Goal: Task Accomplishment & Management: Manage account settings

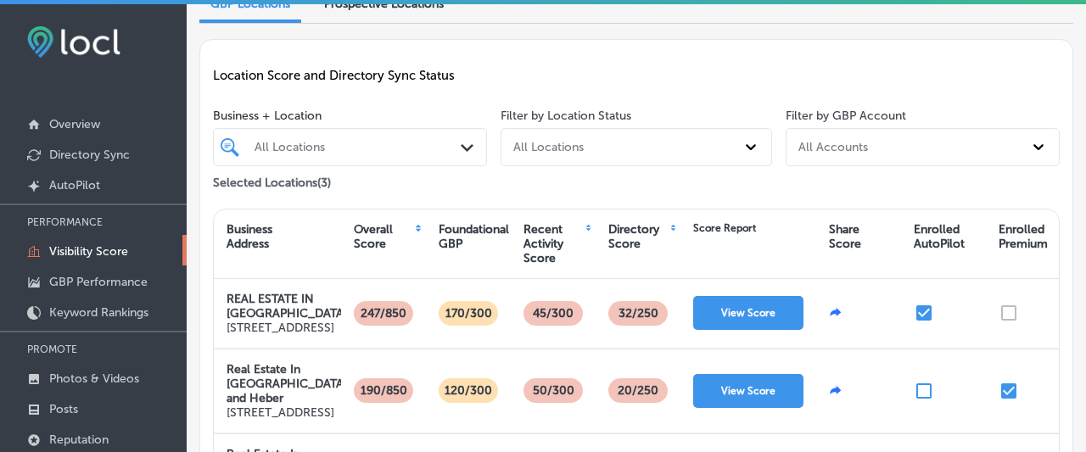
scroll to position [102, 0]
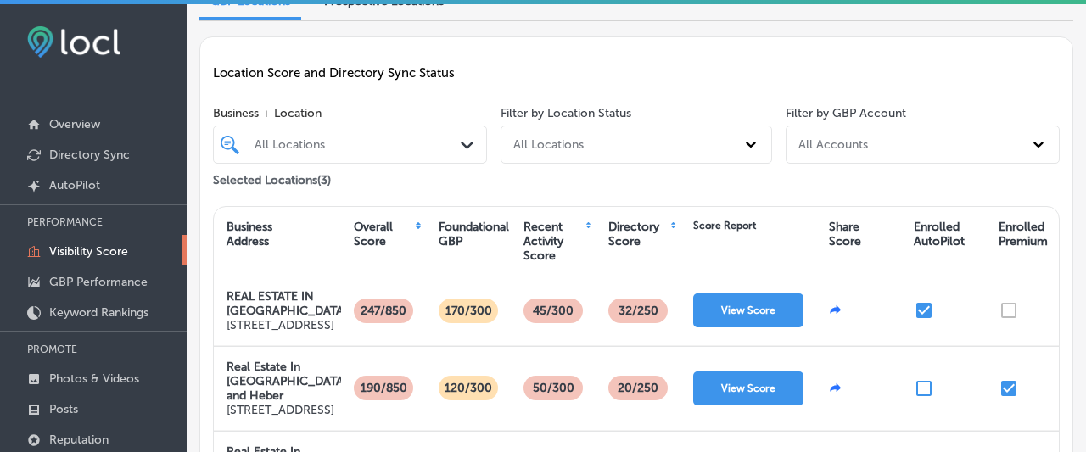
click at [1019, 220] on div "Enrolled Premium" at bounding box center [1023, 234] width 49 height 29
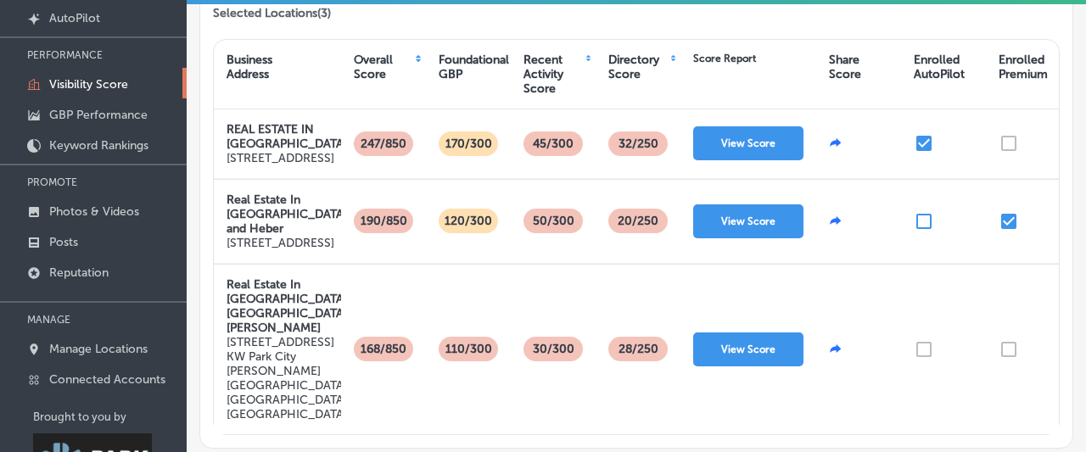
scroll to position [176, 0]
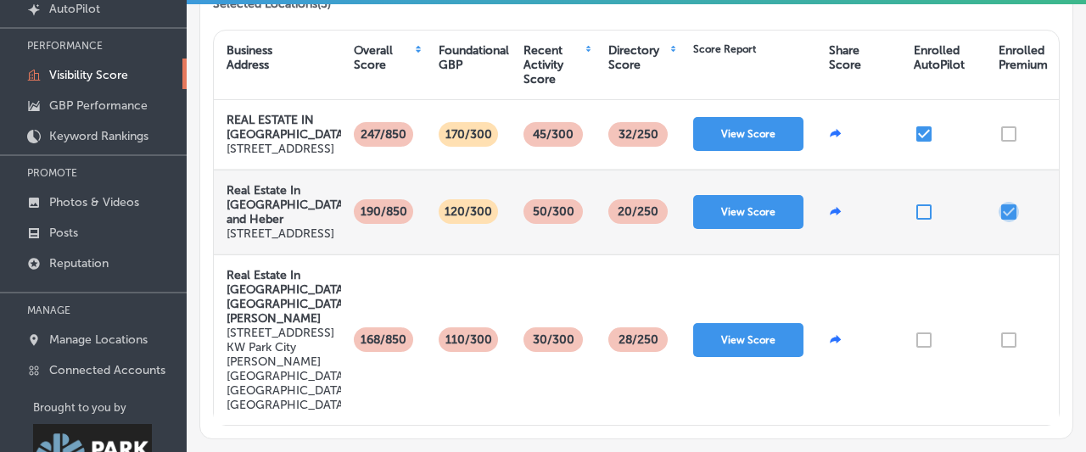
click at [1011, 222] on input "checkbox" at bounding box center [1009, 212] width 20 height 20
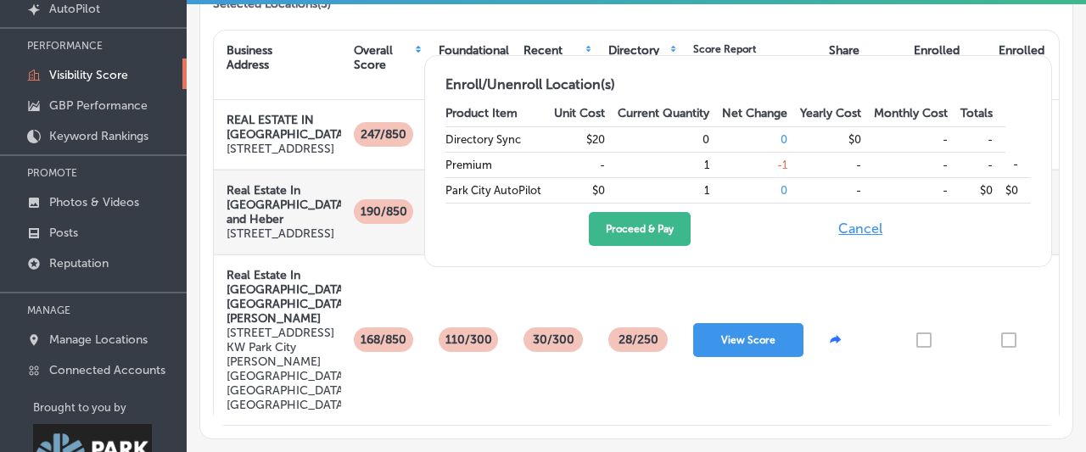
click at [852, 223] on button "Cancel" at bounding box center [860, 229] width 54 height 34
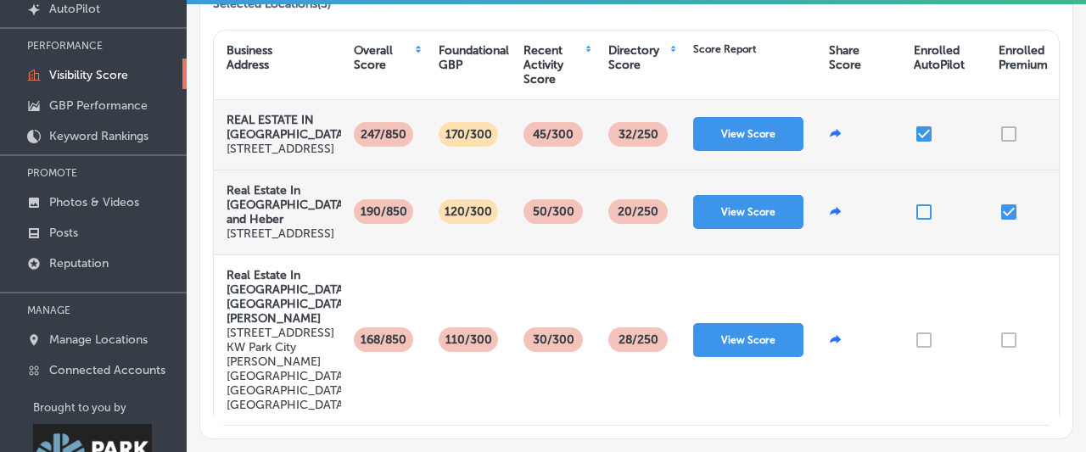
click at [1008, 123] on div at bounding box center [1028, 134] width 85 height 69
click at [921, 126] on input "checkbox" at bounding box center [924, 134] width 20 height 20
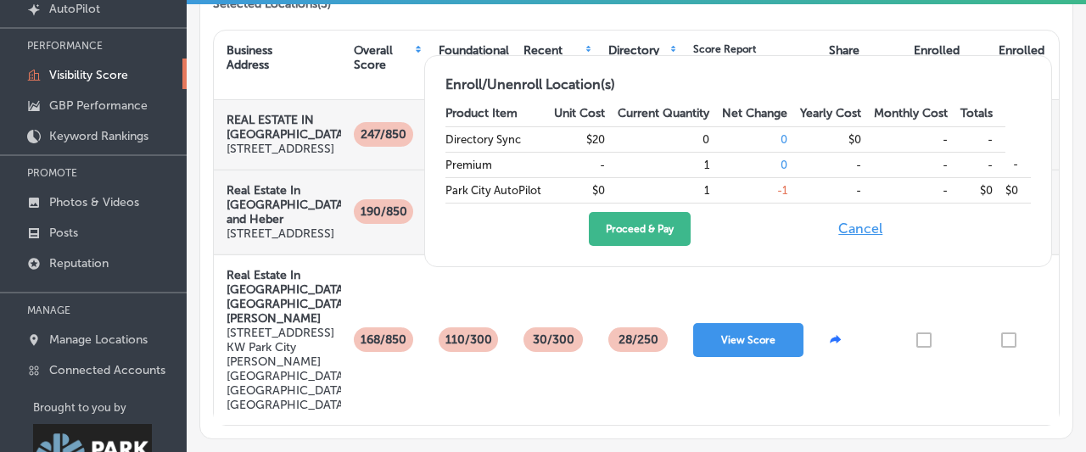
click at [848, 233] on button "Cancel" at bounding box center [860, 229] width 54 height 34
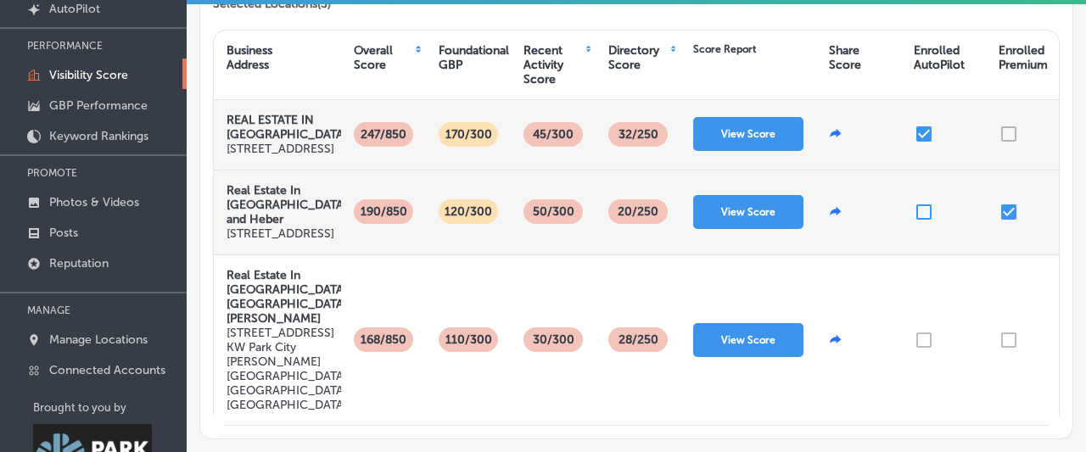
click at [1009, 126] on div at bounding box center [1028, 134] width 85 height 69
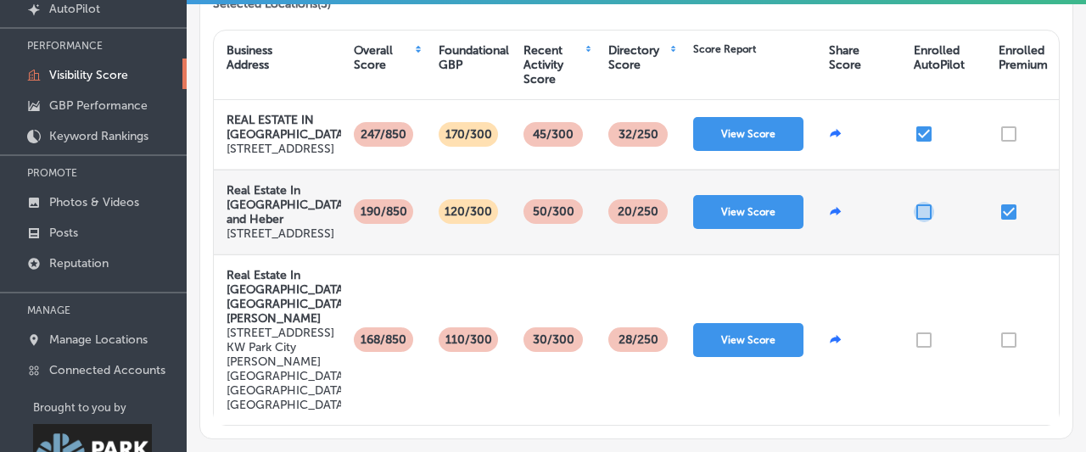
click at [920, 222] on input "checkbox" at bounding box center [924, 212] width 20 height 20
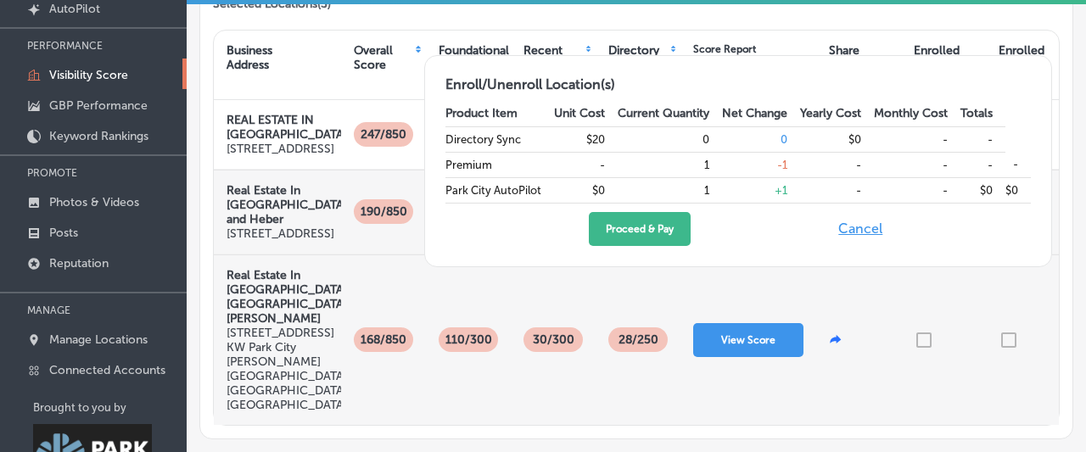
click at [861, 302] on div at bounding box center [858, 340] width 85 height 170
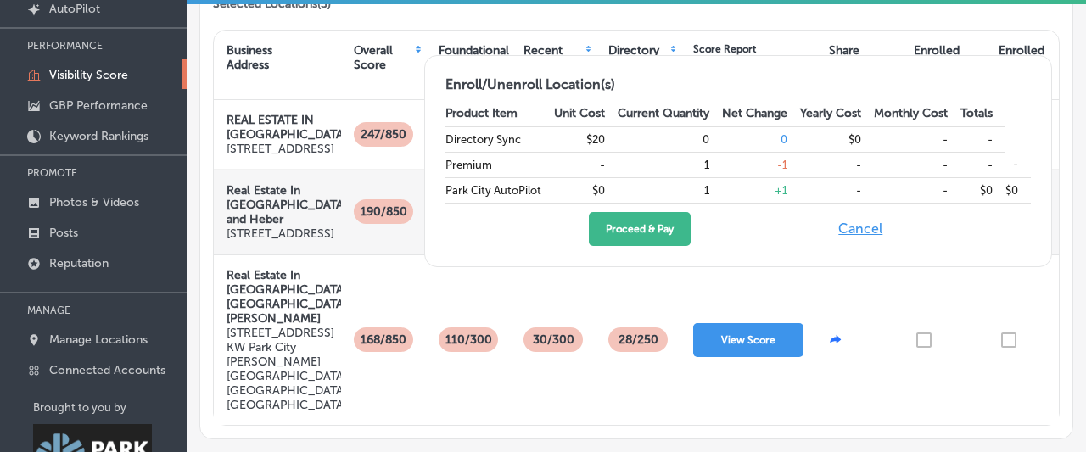
click at [848, 231] on button "Cancel" at bounding box center [860, 229] width 54 height 34
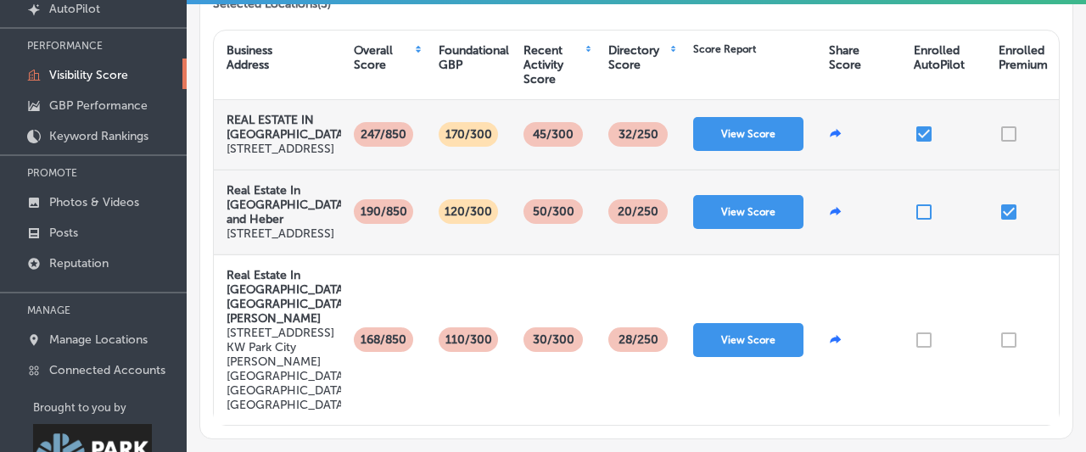
click at [1007, 122] on div at bounding box center [1028, 134] width 85 height 69
click at [764, 123] on button "View Score" at bounding box center [748, 134] width 110 height 34
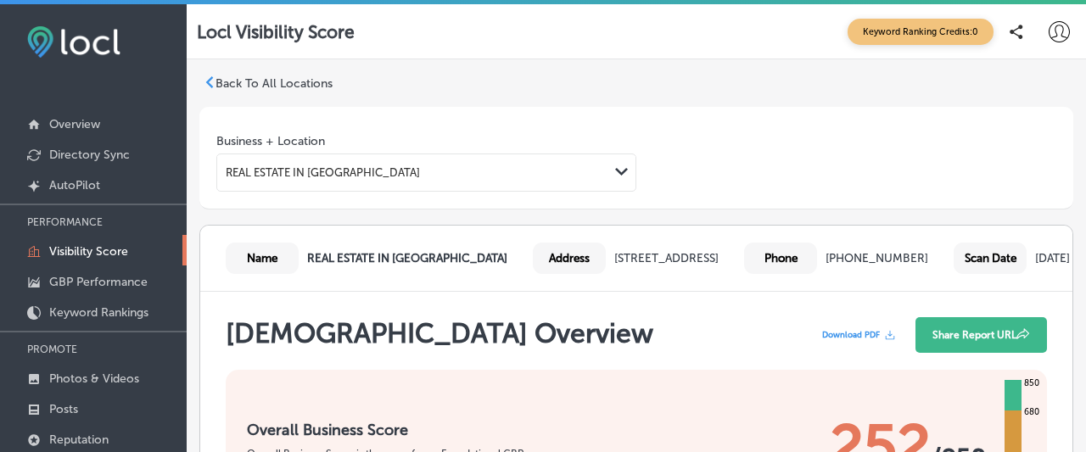
click at [271, 81] on p "Back To All Locations" at bounding box center [274, 83] width 117 height 14
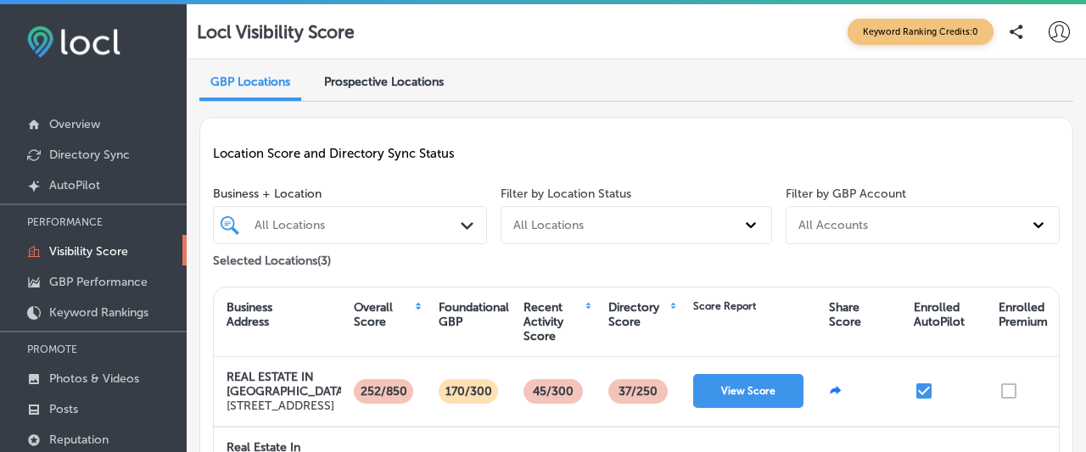
click at [361, 79] on span "Prospective Locations" at bounding box center [384, 82] width 120 height 14
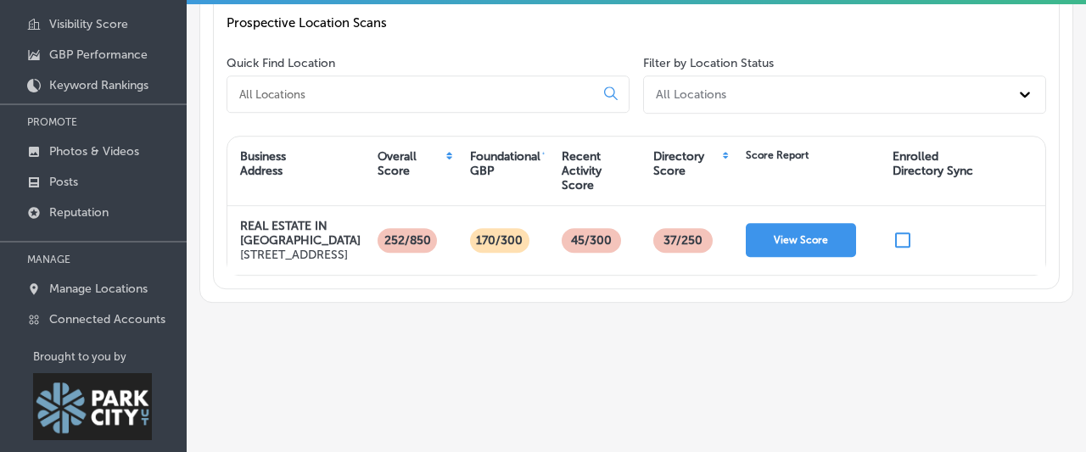
scroll to position [249, 0]
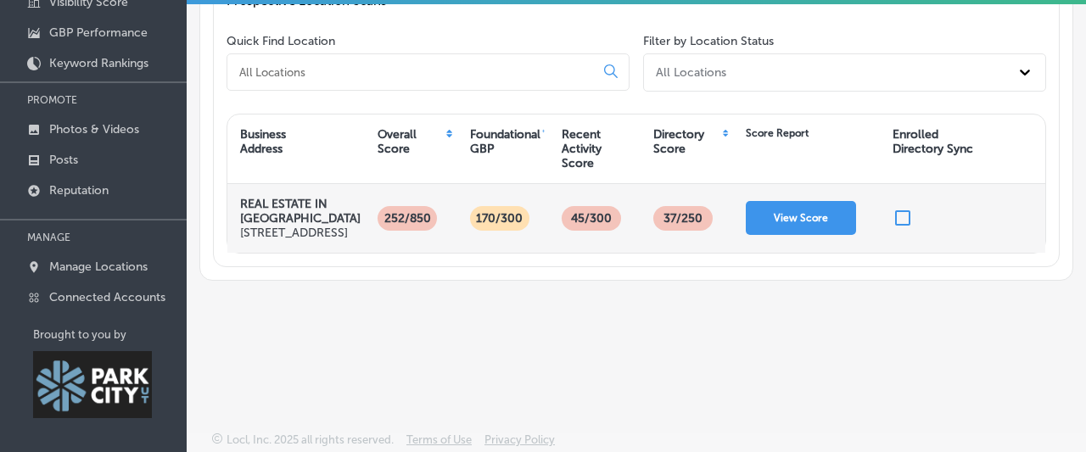
click at [904, 223] on input "checkbox" at bounding box center [903, 218] width 20 height 20
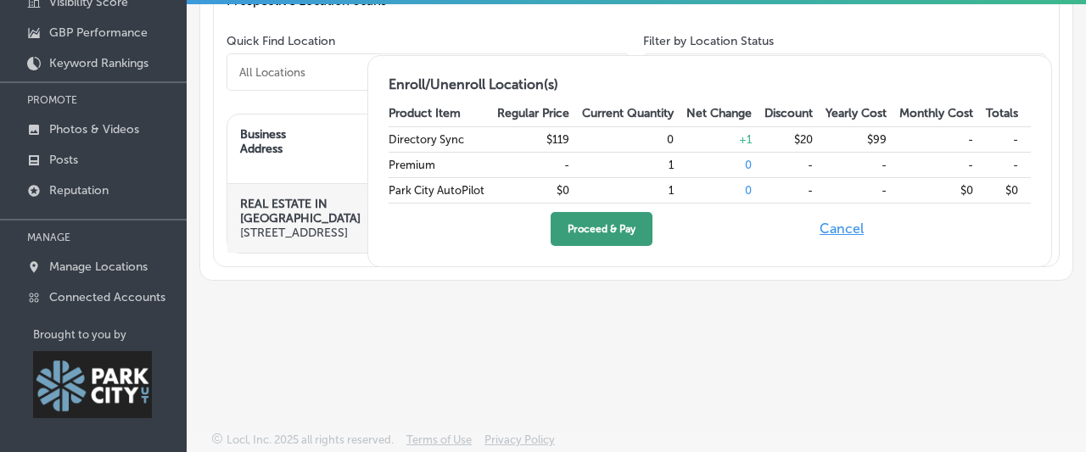
click at [568, 227] on button "Proceed & Pay" at bounding box center [602, 229] width 102 height 34
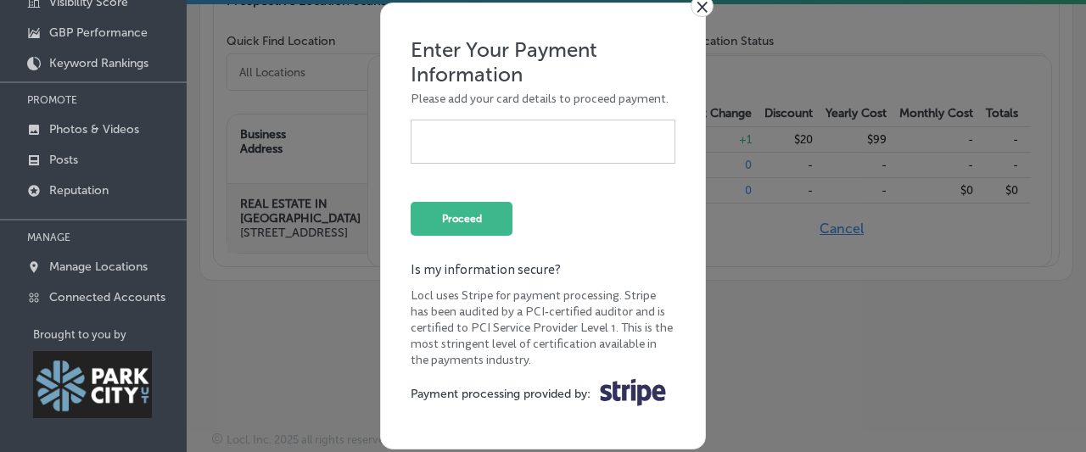
click at [550, 128] on div at bounding box center [543, 142] width 265 height 44
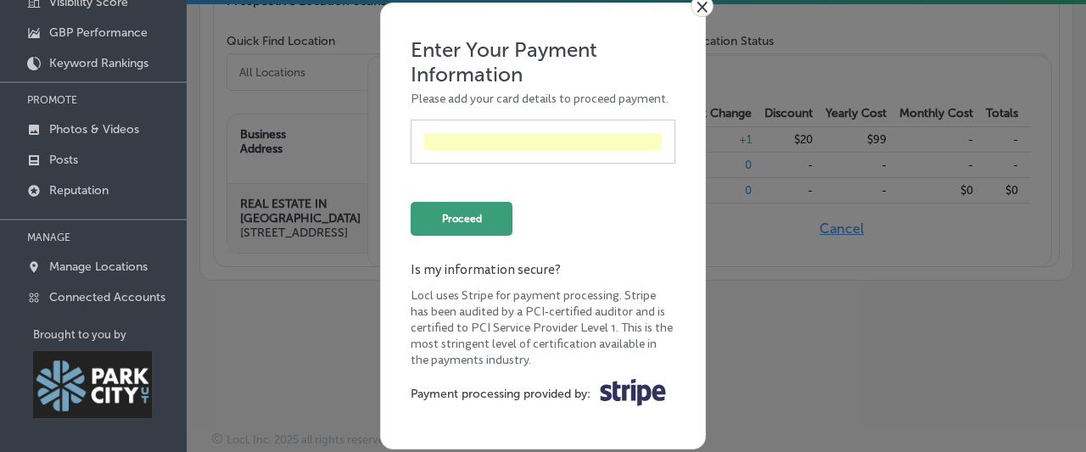
click at [487, 220] on button "Proceed" at bounding box center [462, 219] width 102 height 34
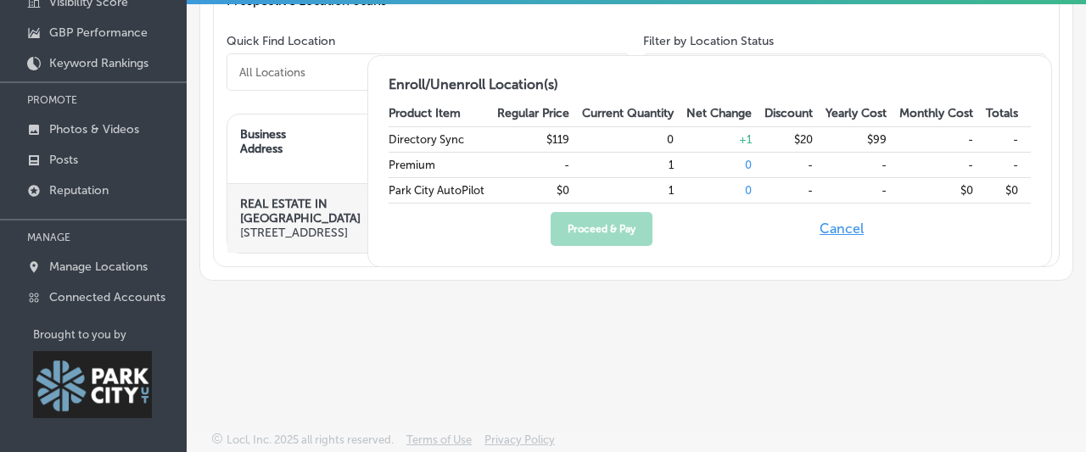
click at [1029, 335] on div "GBP Locations Prospective Locations New Prospective Location Scan Run New Scan …" at bounding box center [636, 91] width 899 height 563
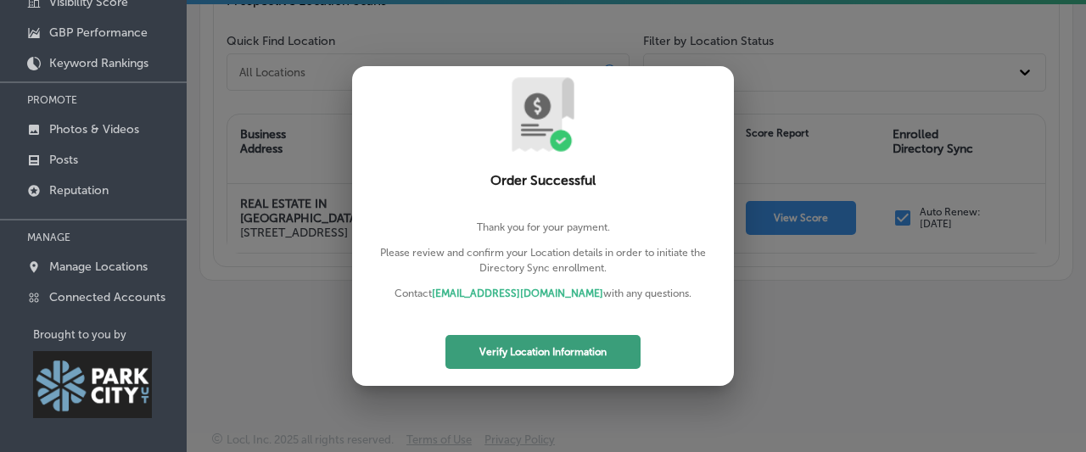
click at [543, 345] on button "Verify Location Information" at bounding box center [542, 352] width 195 height 34
select select "US"
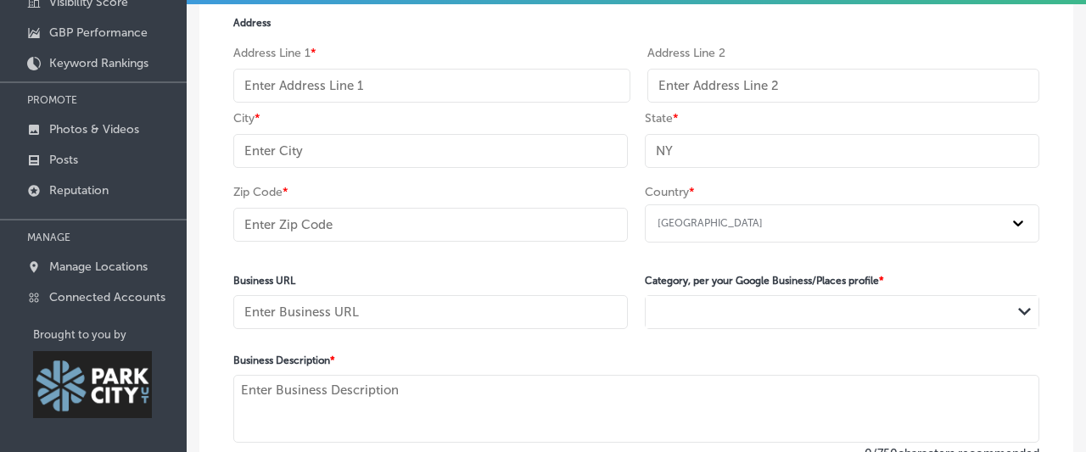
type input "REAL ESTATE IN [GEOGRAPHIC_DATA]"
type input "+1 435 200 5478"
type input "[STREET_ADDRESS]"
type input "[GEOGRAPHIC_DATA]"
type input "UT"
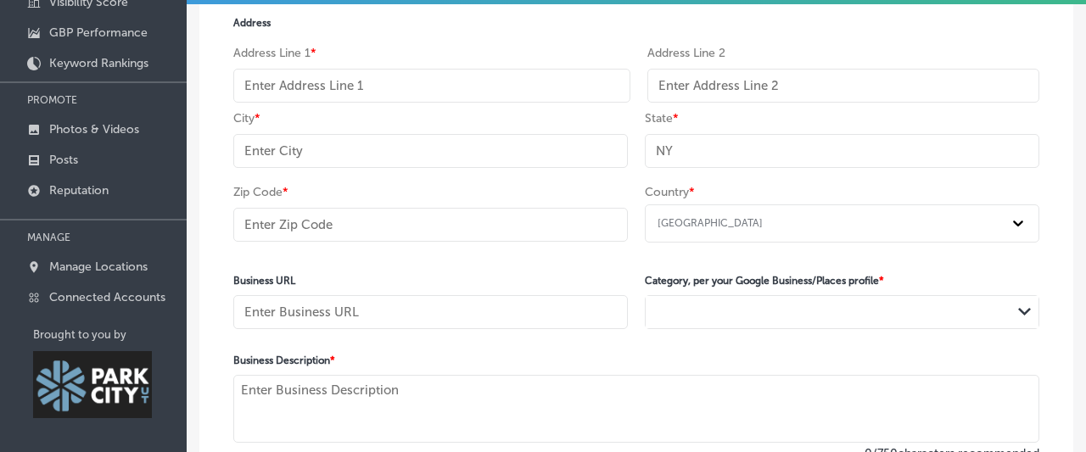
type input "84098"
type input "https://www.realestateinparkcity.com/"
type textarea "Search Real Estate In Park City, Utah. View homes and condominiums for sale on …"
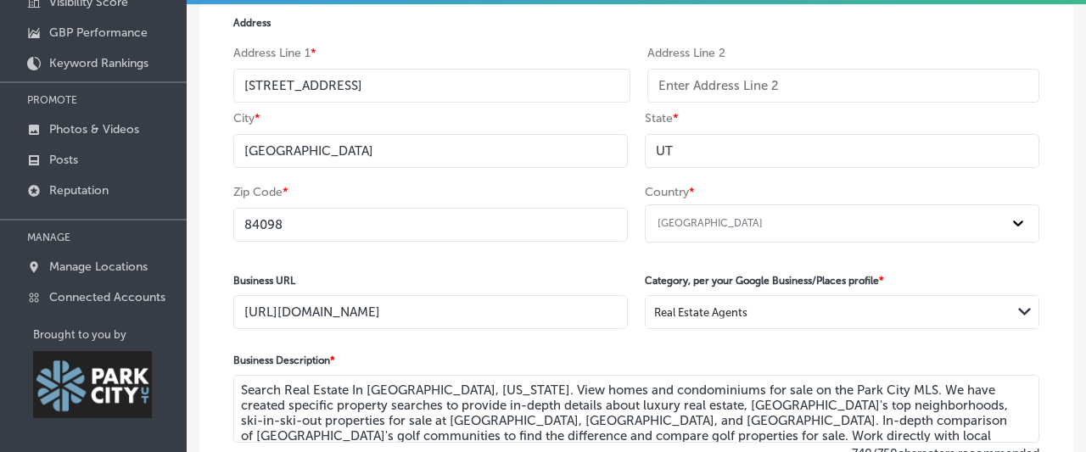
click at [360, 82] on input "[STREET_ADDRESS]" at bounding box center [431, 86] width 397 height 34
type input "1750 Sun Peak Dr"
click at [483, 190] on div "Zip Code * 84098" at bounding box center [430, 217] width 395 height 64
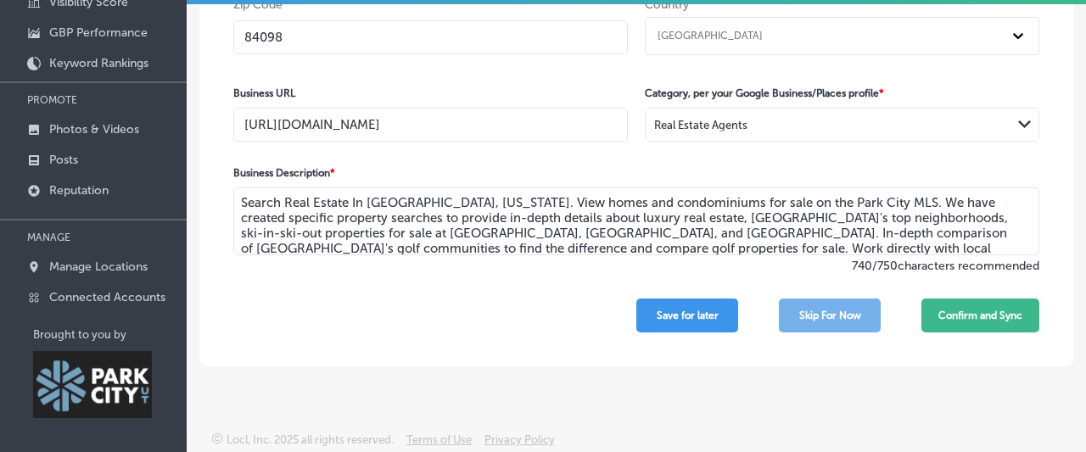
scroll to position [190, 0]
drag, startPoint x: 399, startPoint y: 215, endPoint x: 569, endPoint y: 211, distance: 170.6
click at [569, 211] on textarea "Search Real Estate In Park City, Utah. View homes and condominiums for sale on …" at bounding box center [636, 222] width 806 height 68
click at [556, 213] on textarea "Search Real Estate In Park City, Utah. View homes and condominiums for sale on …" at bounding box center [636, 222] width 806 height 68
click at [479, 225] on textarea "Search Real Estate In Park City, Utah. View homes and condominiums for sale on …" at bounding box center [636, 222] width 806 height 68
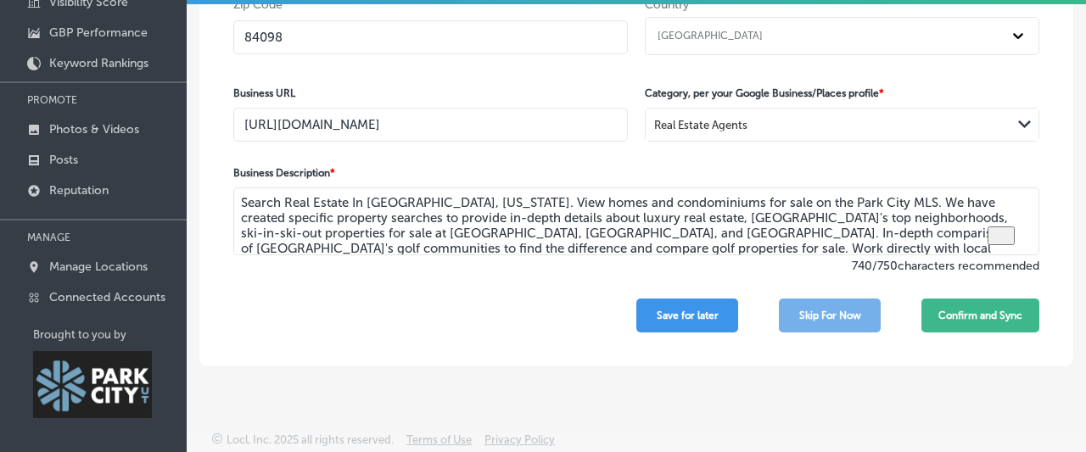
click at [983, 238] on textarea "Search Real Estate In Park City, Utah. View homes and condominiums for sale on …" at bounding box center [636, 222] width 806 height 68
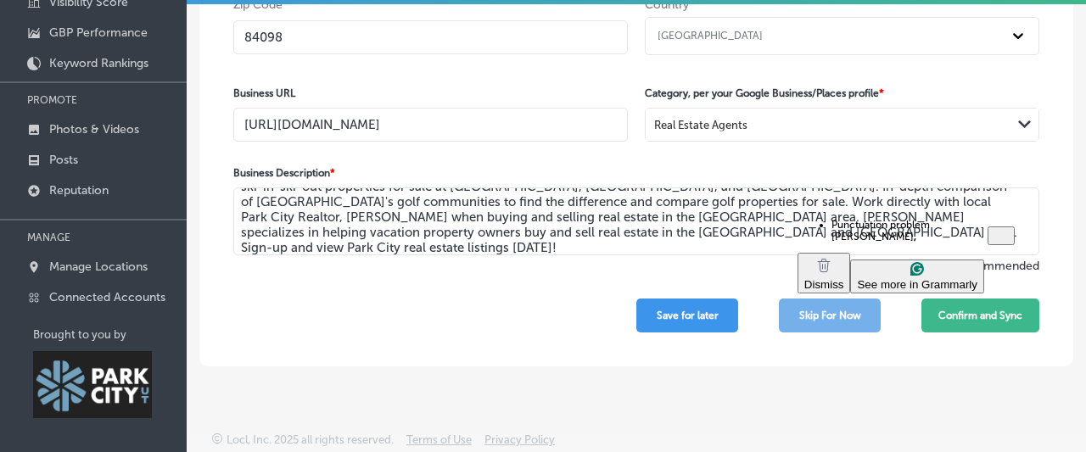
drag, startPoint x: 771, startPoint y: 197, endPoint x: 856, endPoint y: 199, distance: 84.9
click at [856, 199] on textarea "Search Real Estate In Park City, Utah. View homes and condominiums for sale on …" at bounding box center [636, 222] width 806 height 68
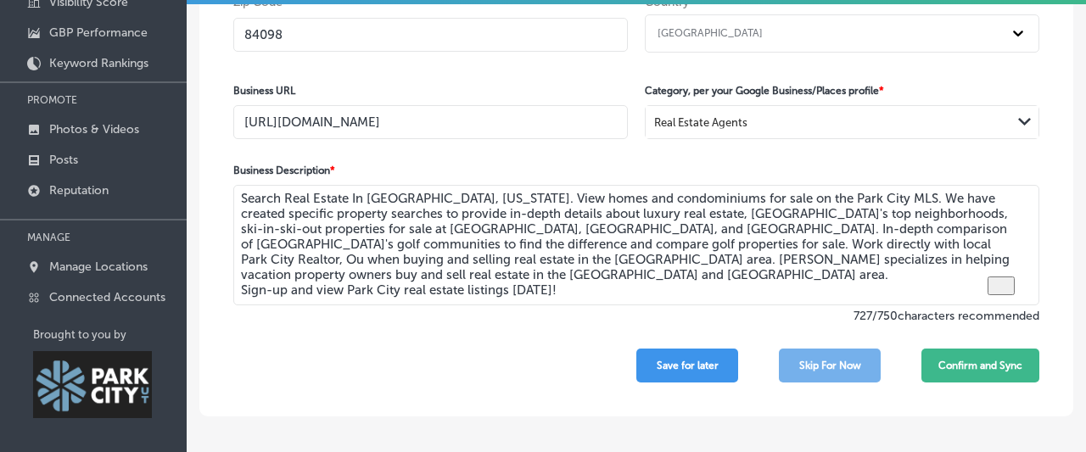
scroll to position [1, 0]
drag, startPoint x: 403, startPoint y: 258, endPoint x: 486, endPoint y: 260, distance: 83.2
click at [486, 260] on textarea "Search Real Estate In Park City, Utah. View homes and condominiums for sale on …" at bounding box center [636, 245] width 806 height 120
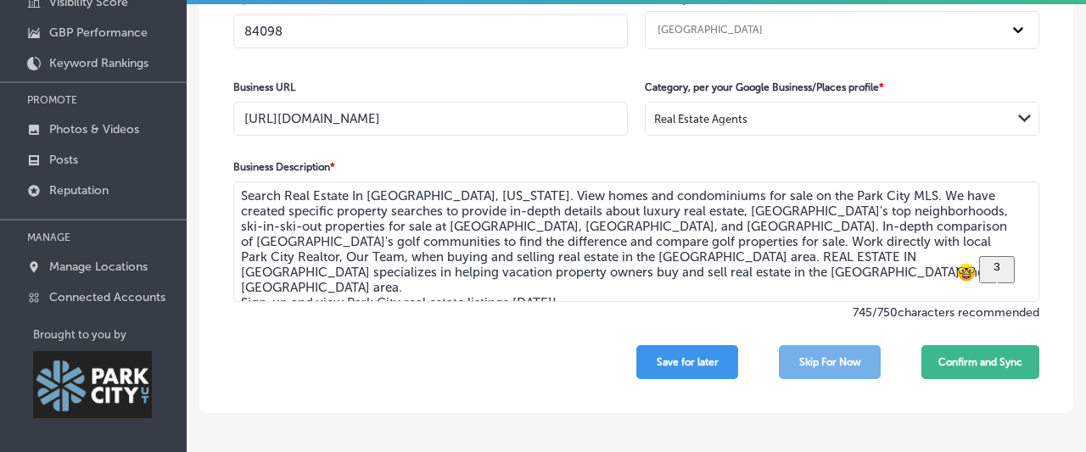
scroll to position [168, 0]
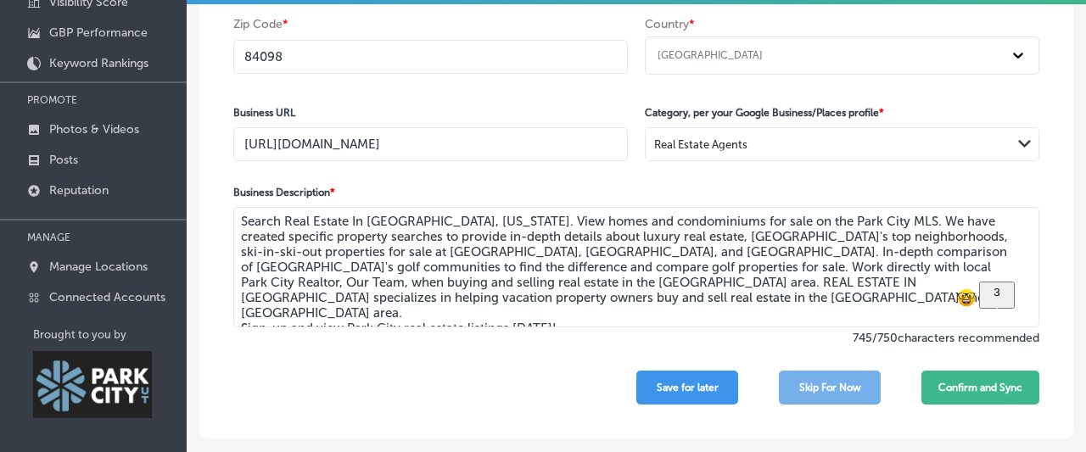
click at [562, 313] on textarea "Search Real Estate In Park City, Utah. View homes and condominiums for sale on …" at bounding box center [636, 267] width 806 height 120
drag, startPoint x: 562, startPoint y: 313, endPoint x: 194, endPoint y: 184, distance: 389.4
click at [233, 207] on textarea "Search Real Estate In Park City, Utah. View homes and condominiums for sale on …" at bounding box center [636, 267] width 806 height 120
click at [367, 240] on textarea "Search Real Estate In Park City, Utah. View homes and condominiums for sale on …" at bounding box center [636, 267] width 806 height 120
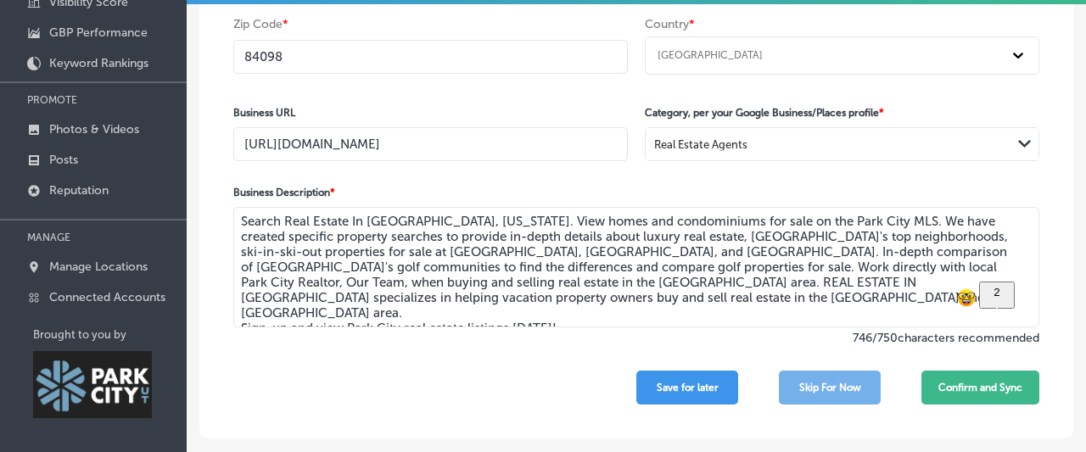
scroll to position [0, 0]
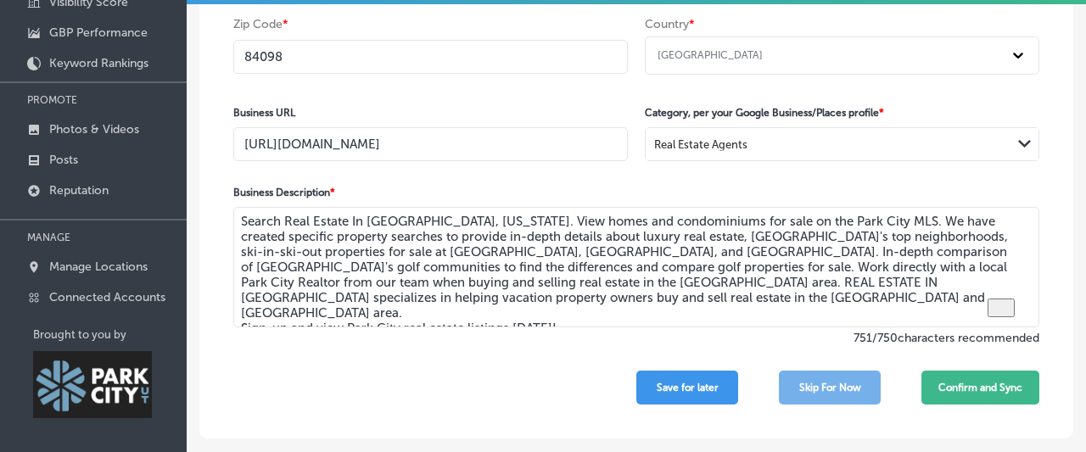
drag, startPoint x: 558, startPoint y: 312, endPoint x: 161, endPoint y: 186, distance: 416.7
click at [233, 207] on textarea "Search Real Estate In Park City, Utah. View homes and condominiums for sale on …" at bounding box center [636, 267] width 806 height 120
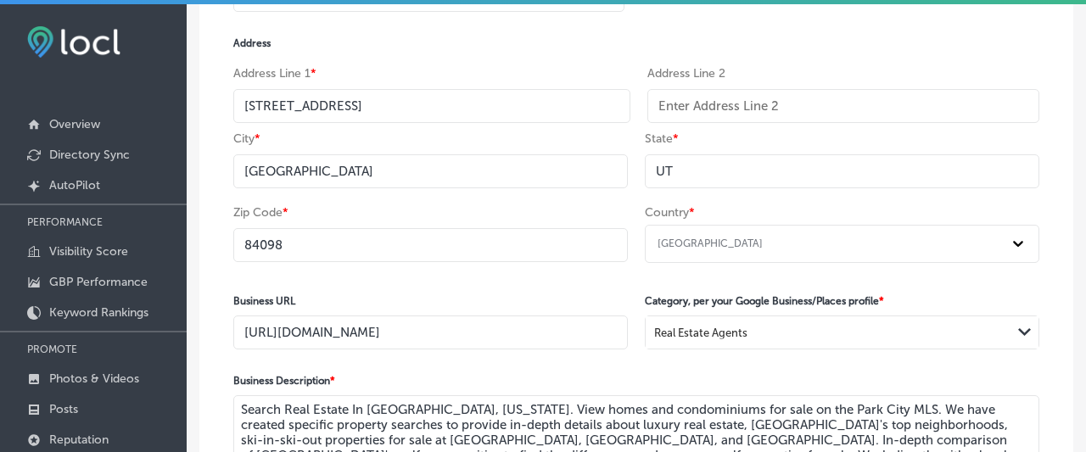
scroll to position [243, 0]
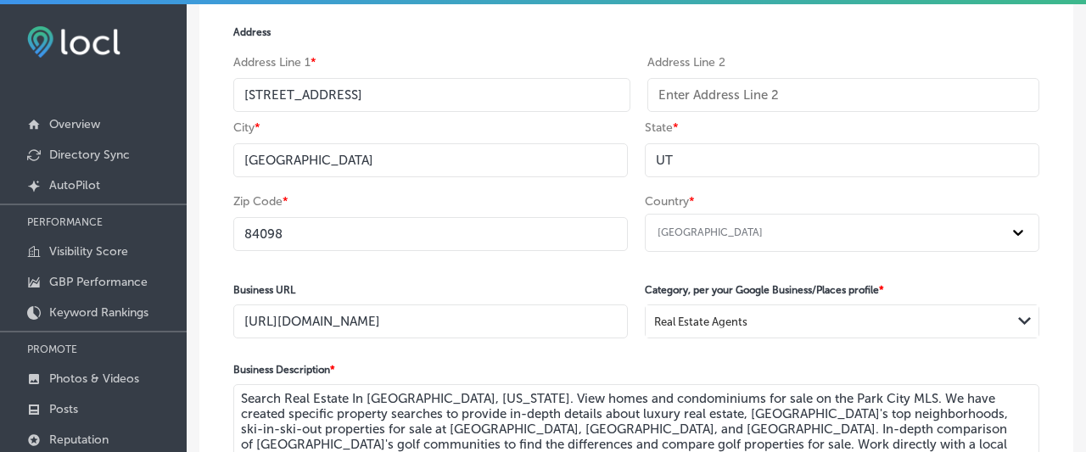
paste textarea "Park City real estate and explore homes, condos, and luxury properties for sale…"
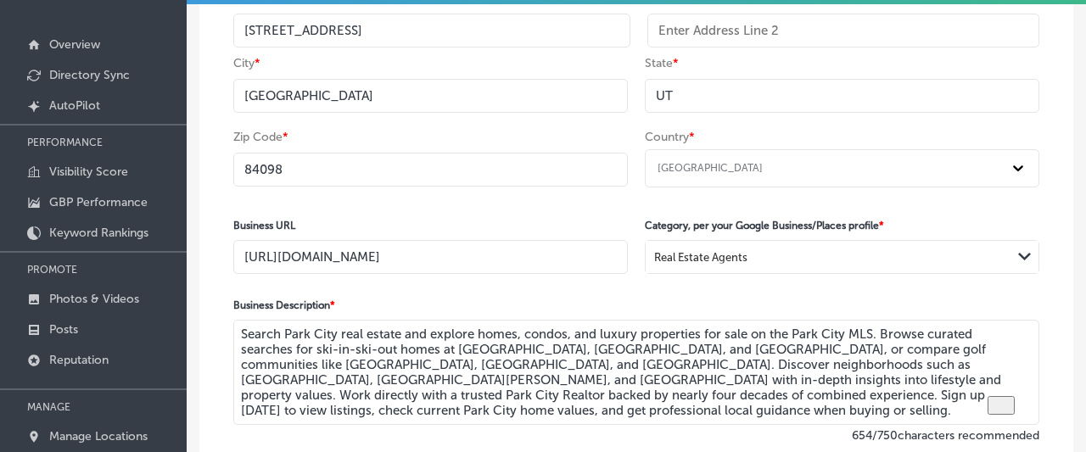
scroll to position [190, 0]
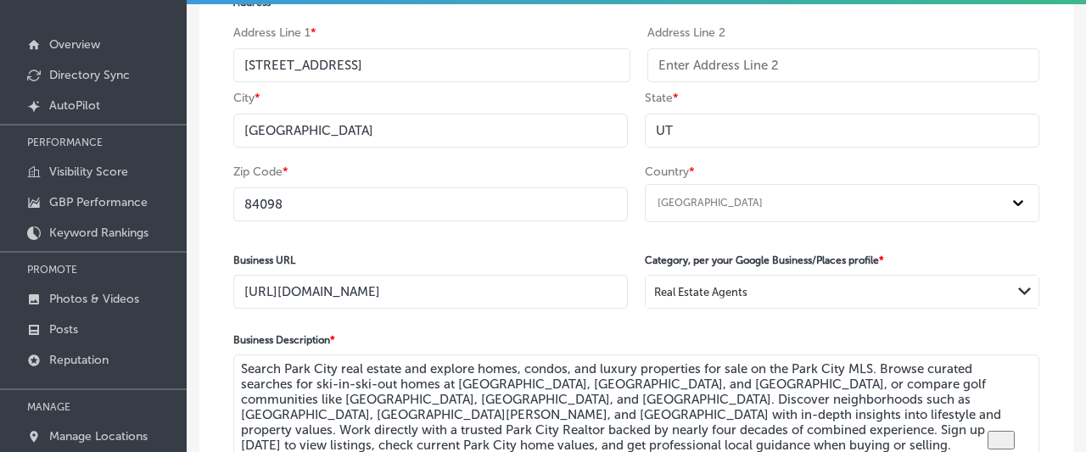
click at [1065, 350] on div "Business Name * REAL ESTATE IN PARK CITY Phone Number * International Afghanist…" at bounding box center [636, 227] width 874 height 688
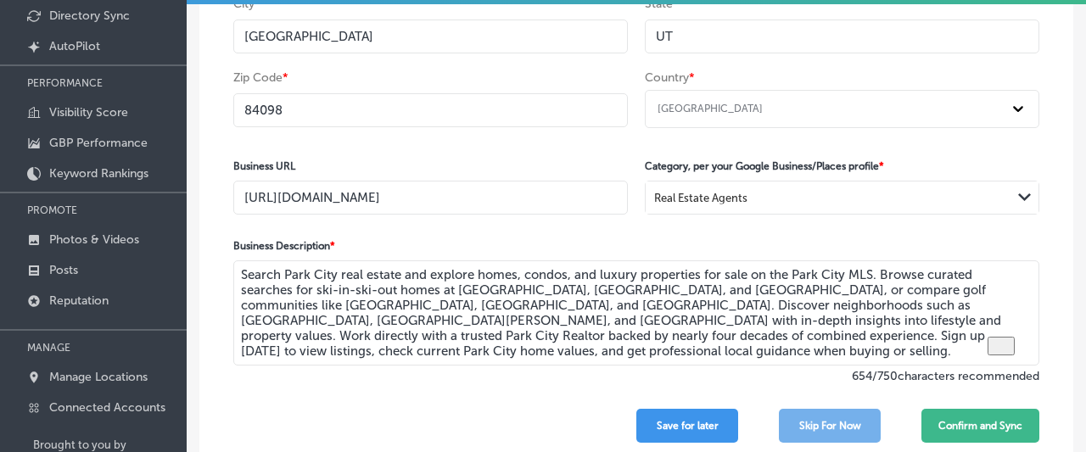
scroll to position [168, 0]
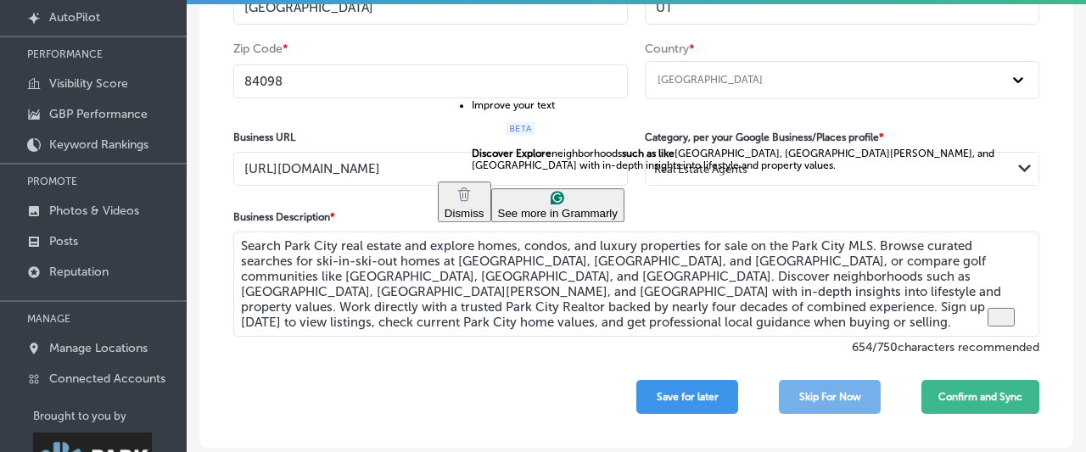
click at [534, 143] on html "iconmonstr-menu-thin copy Created with Sketch. Overview Directory Sync Created …" at bounding box center [543, 60] width 1086 height 456
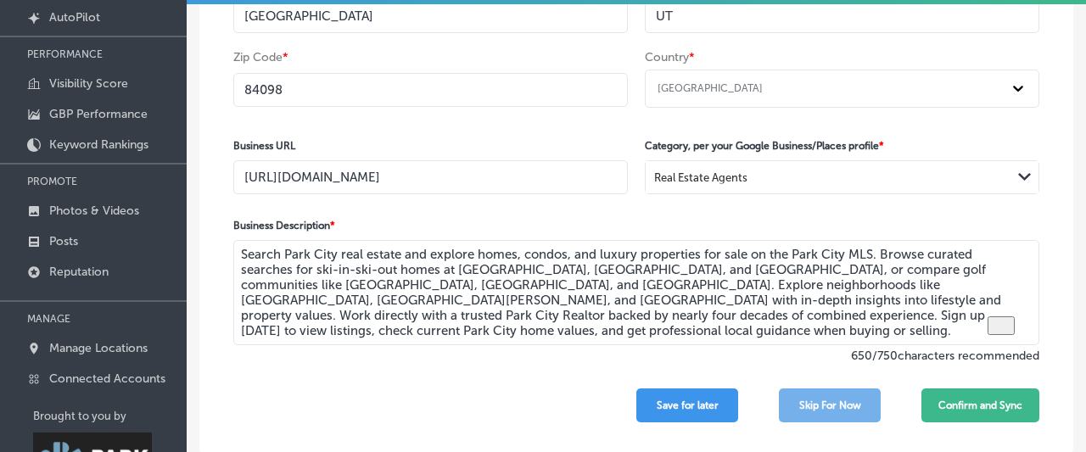
scroll to position [227, 0]
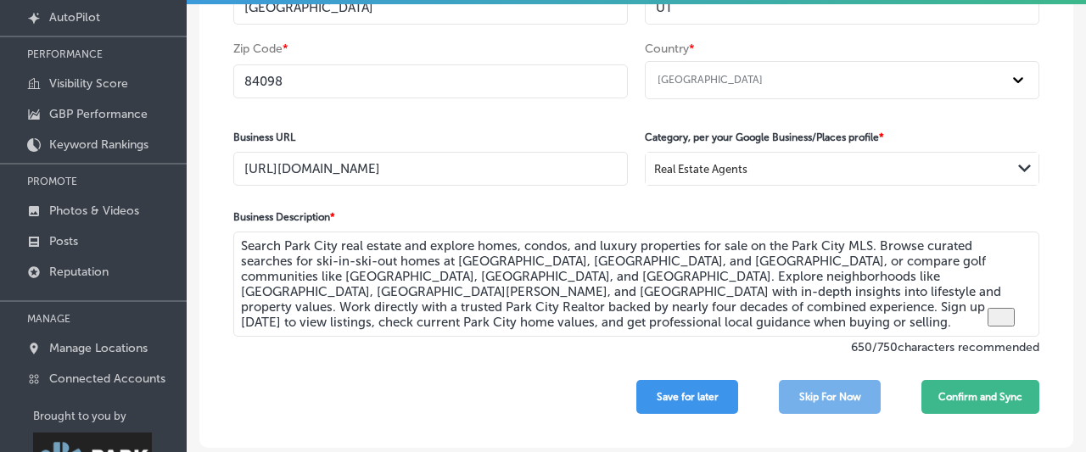
drag, startPoint x: 288, startPoint y: 309, endPoint x: 210, endPoint y: 211, distance: 125.0
click at [233, 232] on textarea "Search Park City real estate and explore homes, condos, and luxury properties f…" at bounding box center [636, 284] width 806 height 105
paste textarea "Discover neighborhoods such as Old Town, Park Meadows, and Upper Deer Valley wi…"
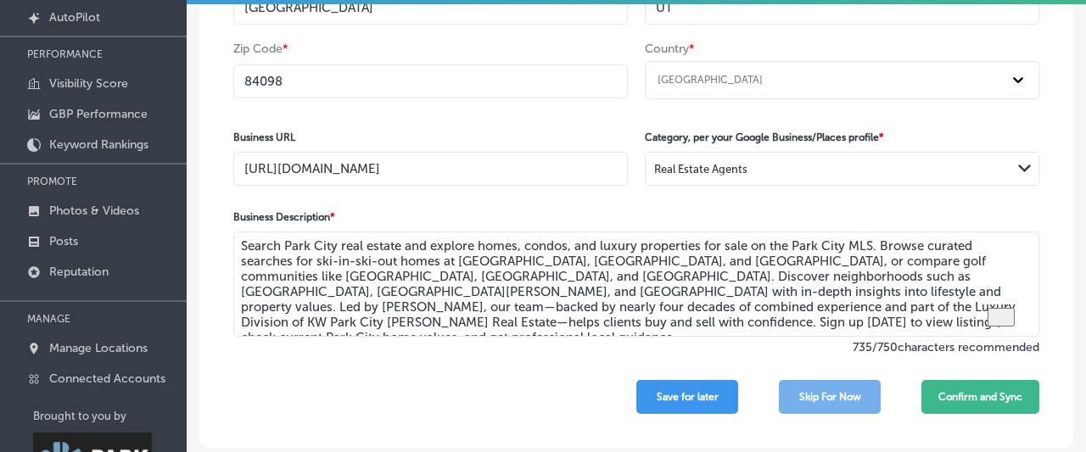
click at [513, 275] on textarea "Search Park City real estate and explore homes, condos, and luxury properties f…" at bounding box center [636, 284] width 806 height 105
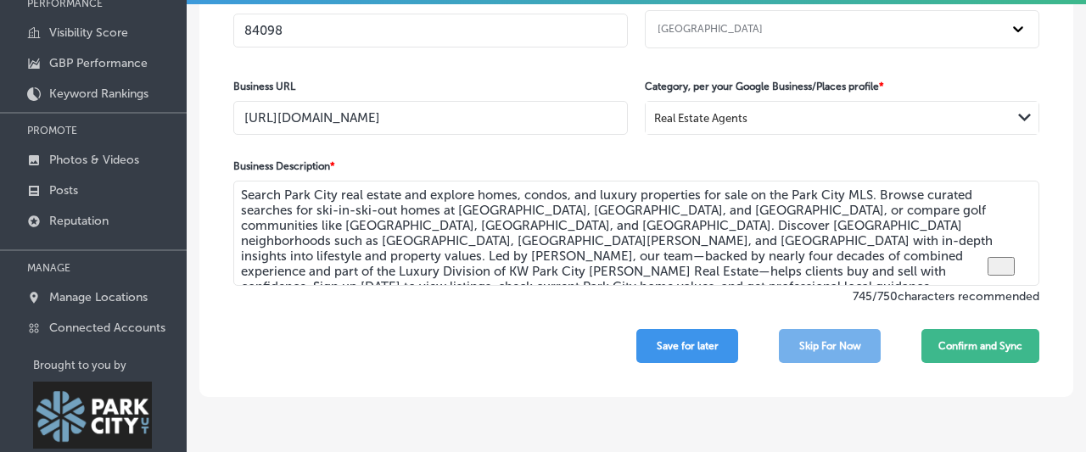
scroll to position [249, 0]
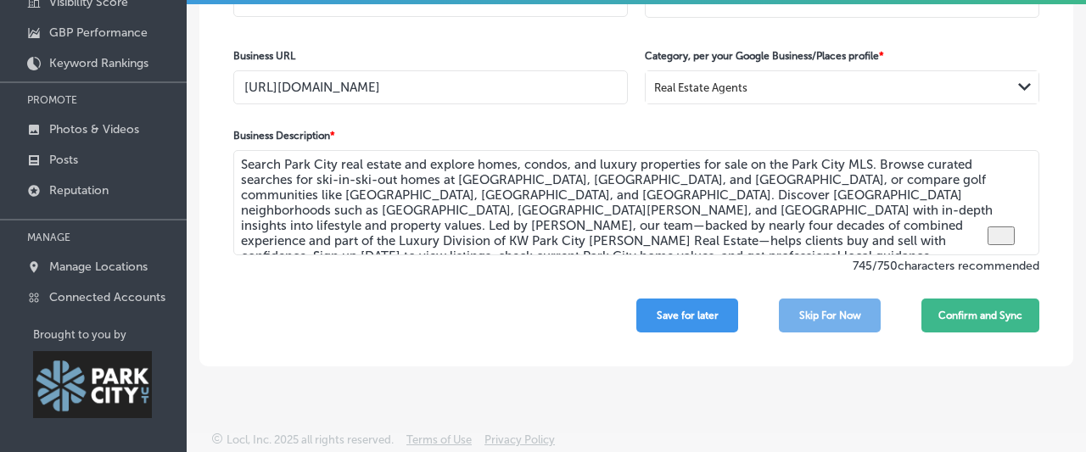
drag, startPoint x: 286, startPoint y: 160, endPoint x: 400, endPoint y: 162, distance: 113.7
click at [400, 162] on textarea "Search Park City real estate and explore homes, condos, and luxury properties f…" at bounding box center [636, 202] width 806 height 105
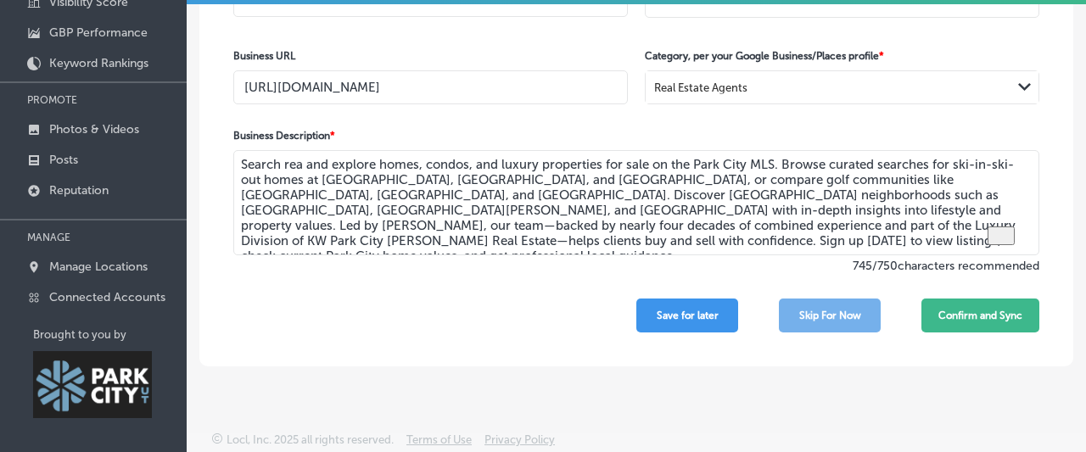
scroll to position [190, 0]
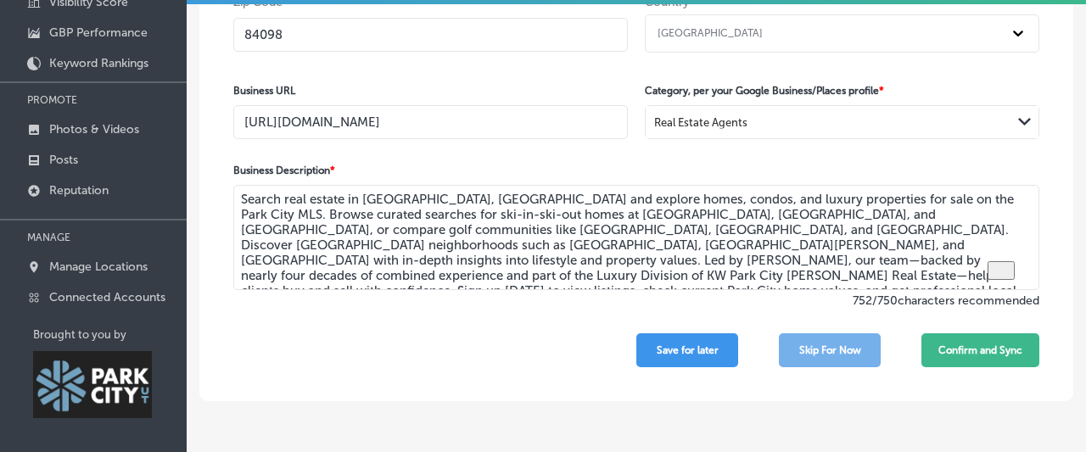
drag, startPoint x: 936, startPoint y: 278, endPoint x: 216, endPoint y: 140, distance: 732.7
click at [233, 185] on textarea "Search real estate in Park City, Ut and explore homes, condos, and luxury prope…" at bounding box center [636, 237] width 806 height 105
paste textarea "ah and explore homes, condos, and luxury properties for sale on the Park City M…"
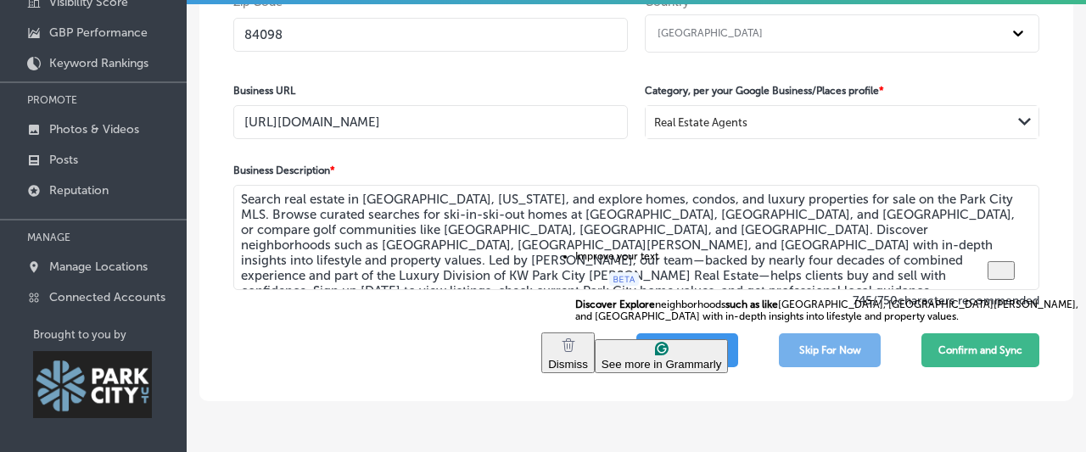
click at [559, 225] on textarea "Search real estate in Park City, Utah, and explore homes, condos, and luxury pr…" at bounding box center [636, 237] width 806 height 105
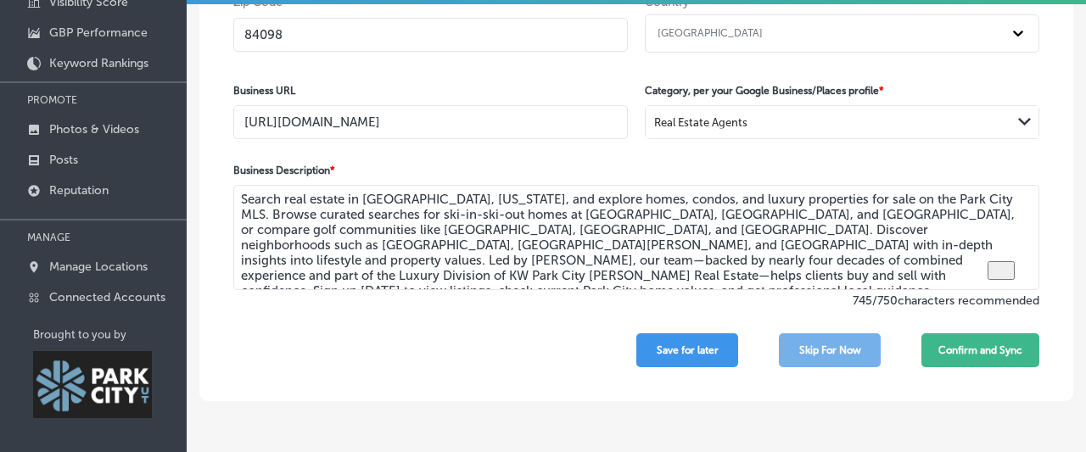
click at [611, 228] on textarea "Search real estate in Park City, Utah, and explore homes, condos, and luxury pr…" at bounding box center [636, 237] width 806 height 105
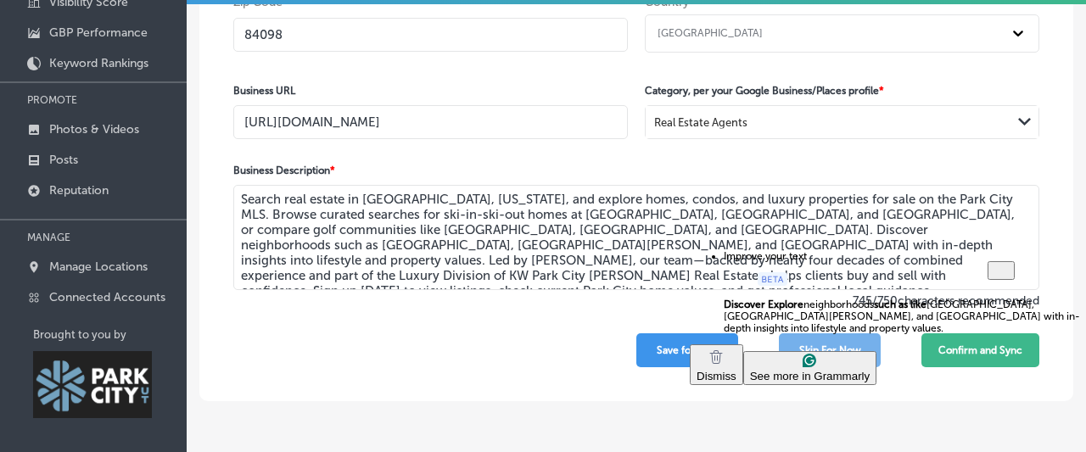
click at [638, 247] on textarea "Search real estate in Park City, Utah, and explore homes, condos, and luxury pr…" at bounding box center [636, 237] width 806 height 105
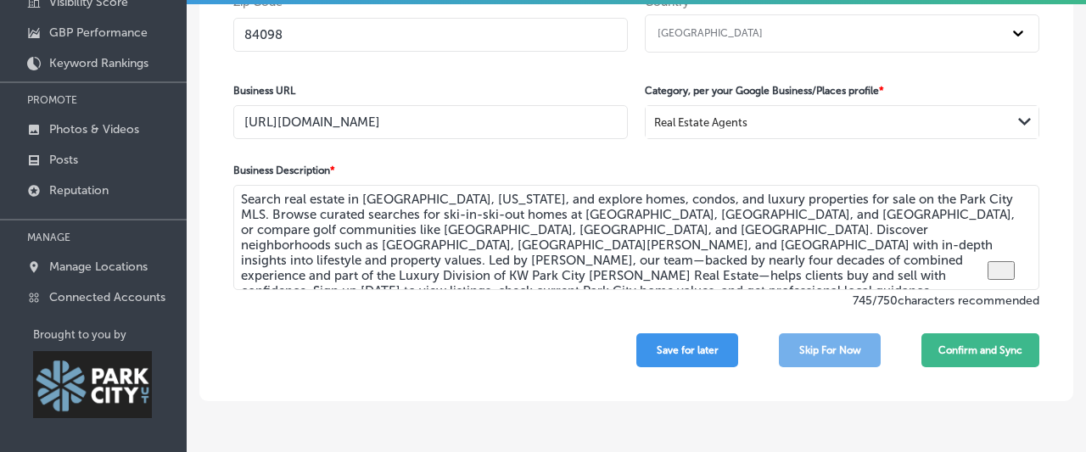
drag, startPoint x: 612, startPoint y: 245, endPoint x: 775, endPoint y: 246, distance: 162.9
click at [775, 246] on textarea "Search real estate in Park City, Utah, and explore homes, condos, and luxury pr…" at bounding box center [636, 237] width 806 height 105
click at [406, 248] on textarea "Search real estate in Park City, Utah, and explore homes, condos, and luxury pr…" at bounding box center [636, 237] width 806 height 105
type textarea "Search real estate in Park City, Utah, and explore homes, condos, and luxury pr…"
click at [408, 292] on div "Search real estate in Park City, Utah, and explore homes, condos, and luxury pr…" at bounding box center [636, 239] width 806 height 109
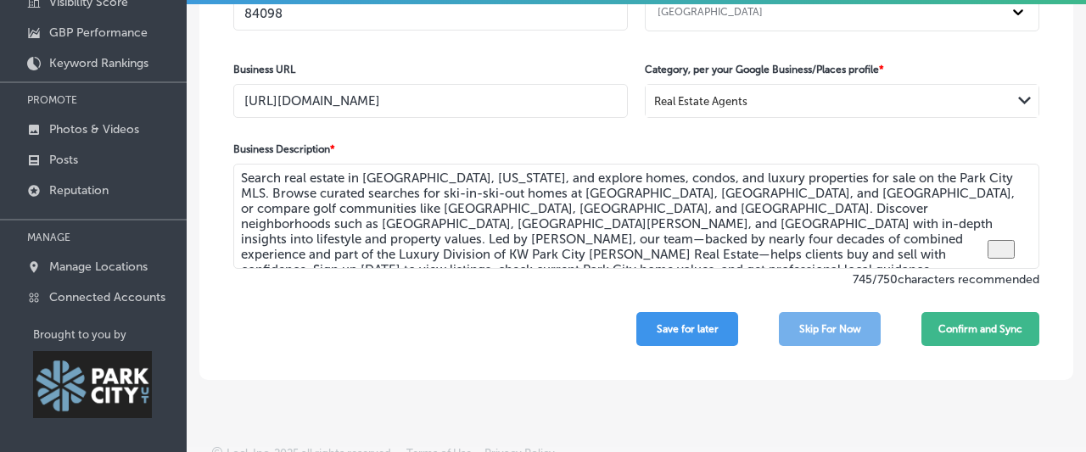
scroll to position [227, 0]
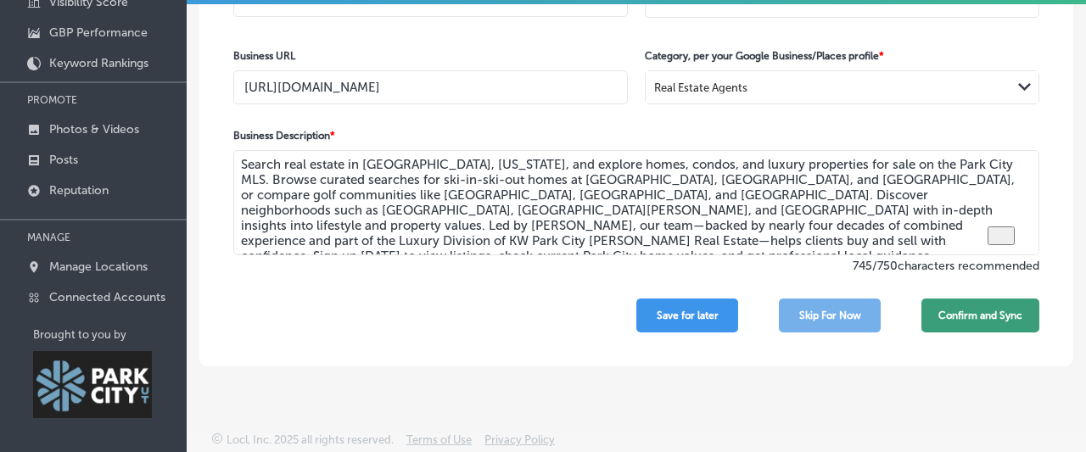
click at [945, 316] on button "Confirm and Sync" at bounding box center [980, 316] width 118 height 34
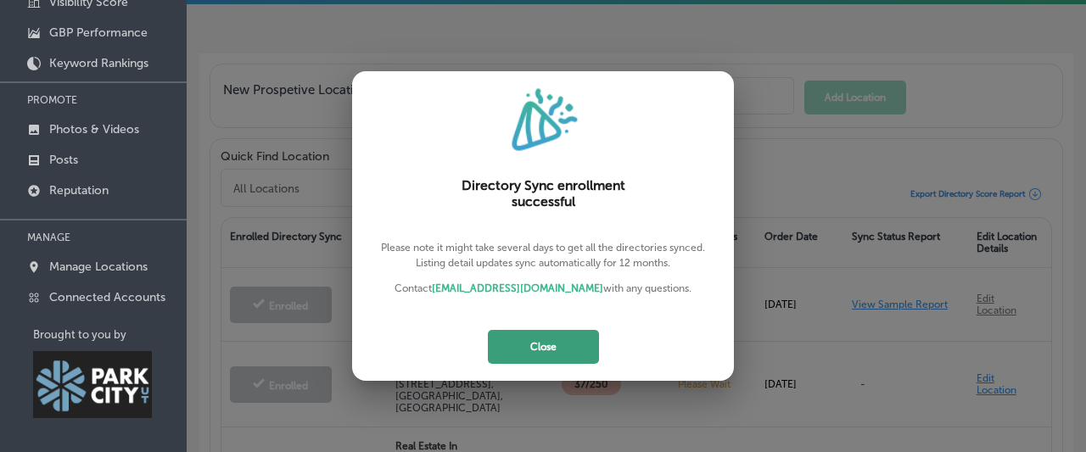
click at [558, 335] on button "Close" at bounding box center [543, 347] width 111 height 34
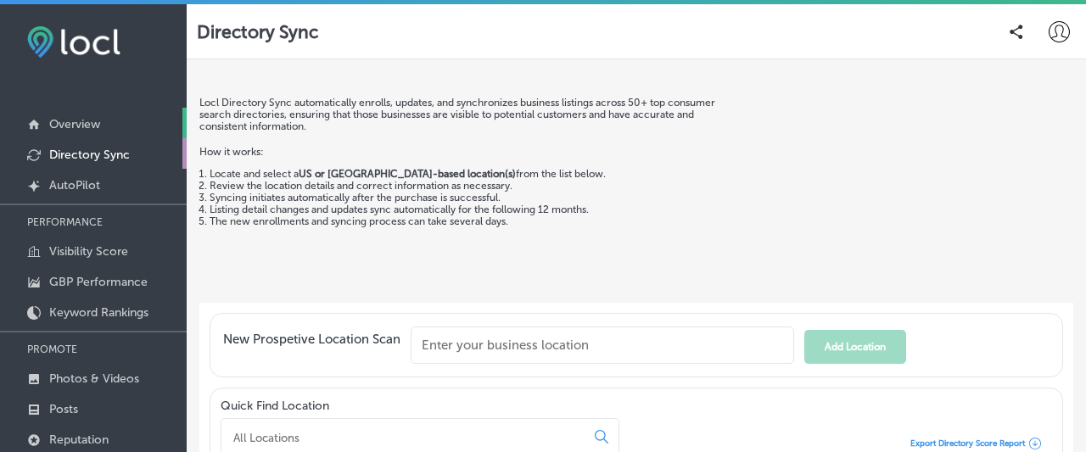
click at [87, 123] on p "Overview" at bounding box center [74, 124] width 51 height 14
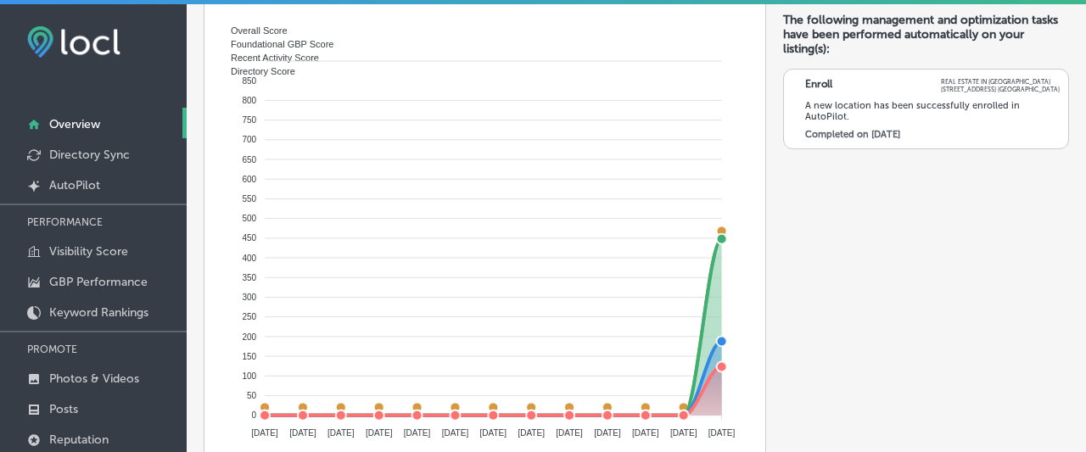
scroll to position [1319, 0]
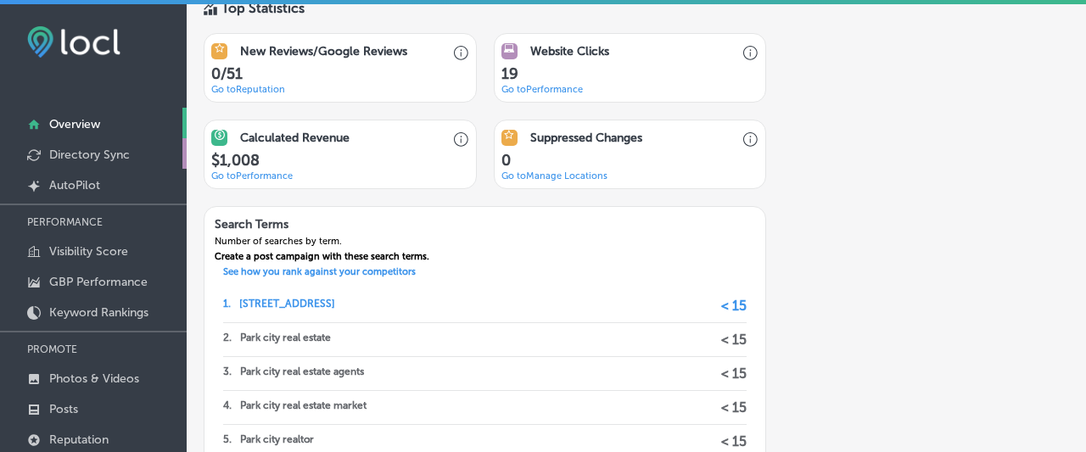
click at [81, 153] on p "Directory Sync" at bounding box center [89, 155] width 81 height 14
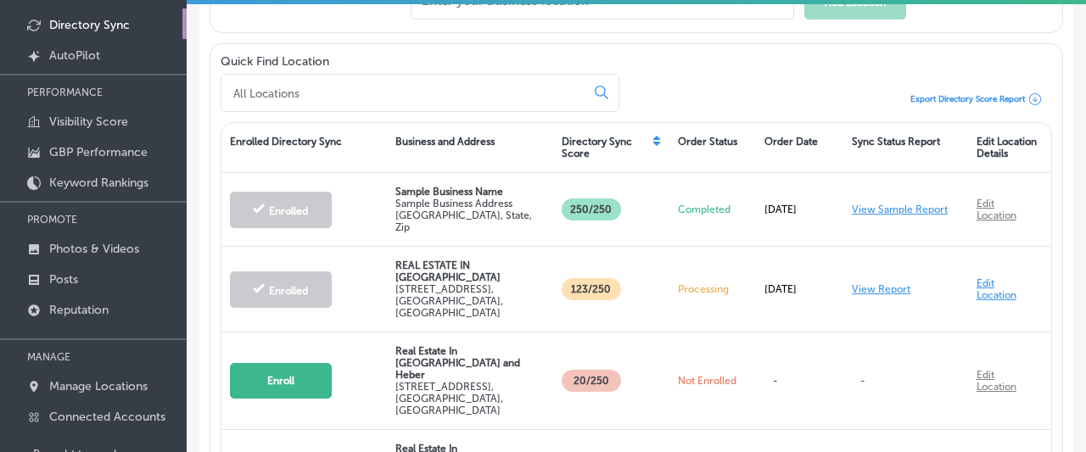
scroll to position [176, 0]
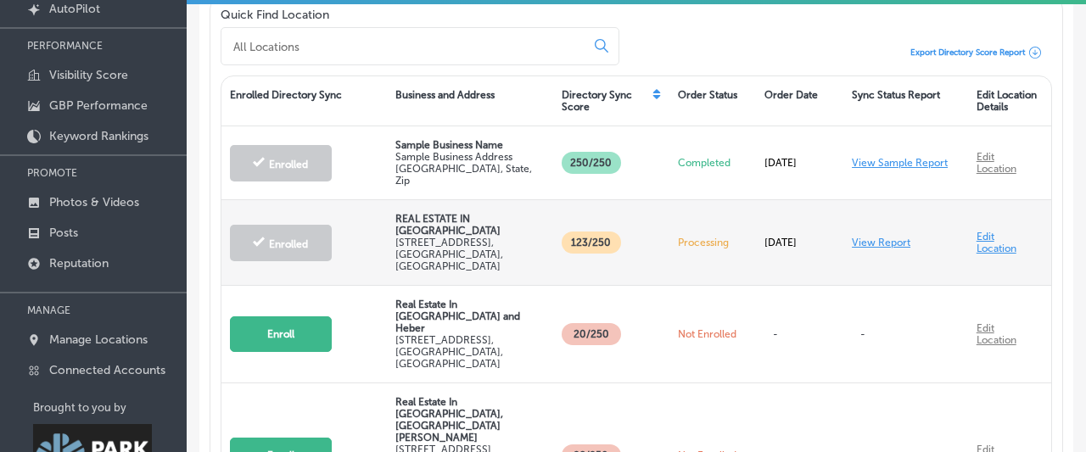
click at [880, 237] on link "View Report" at bounding box center [881, 243] width 59 height 12
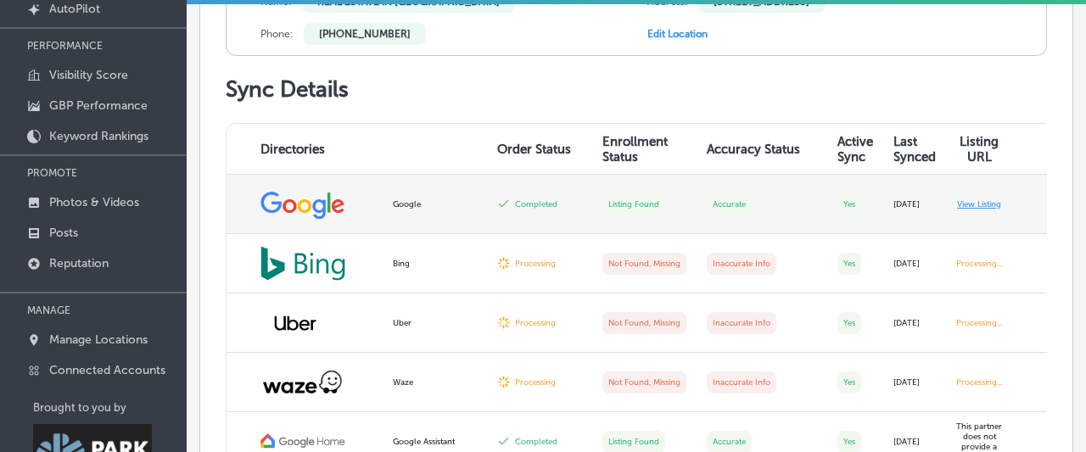
scroll to position [406, 0]
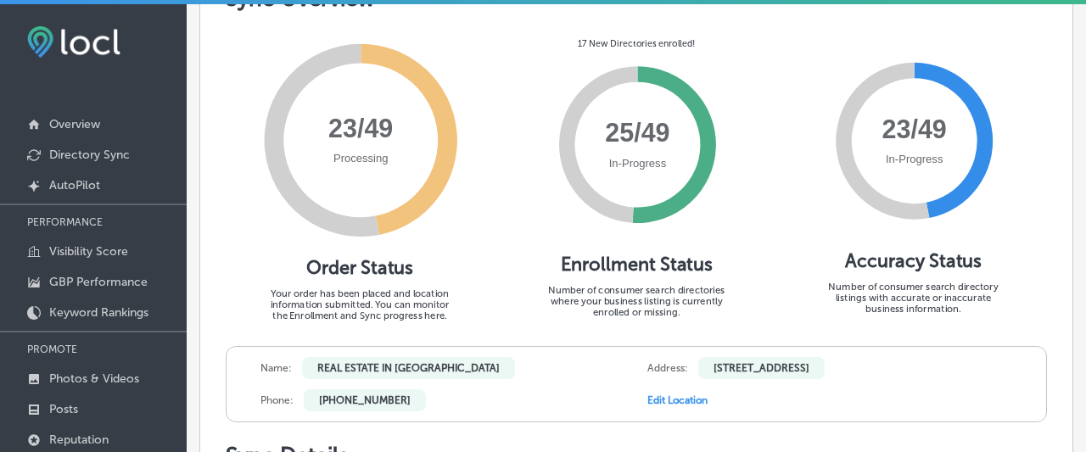
scroll to position [149, 0]
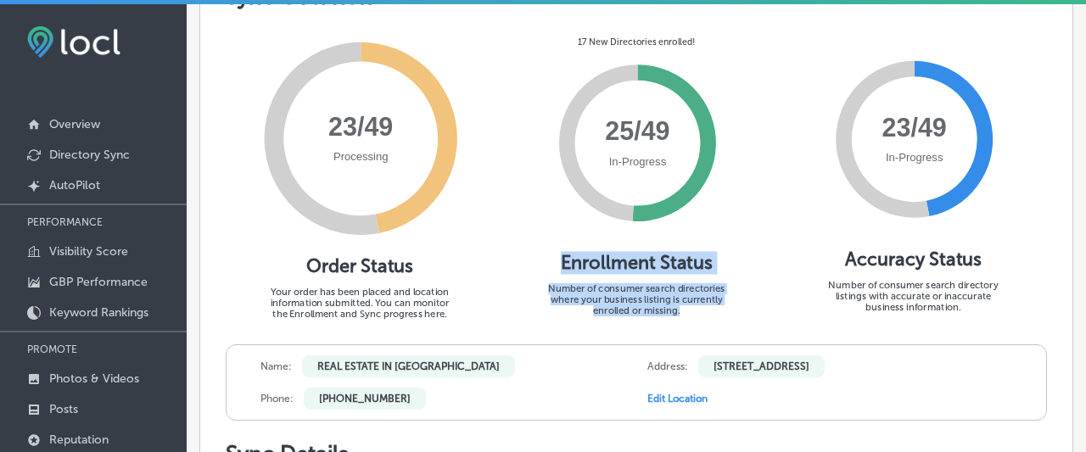
drag, startPoint x: 994, startPoint y: 310, endPoint x: 700, endPoint y: 229, distance: 304.4
click at [700, 229] on div "Processing 23/49 Order Status Your order has been placed and location informati…" at bounding box center [636, 178] width 821 height 336
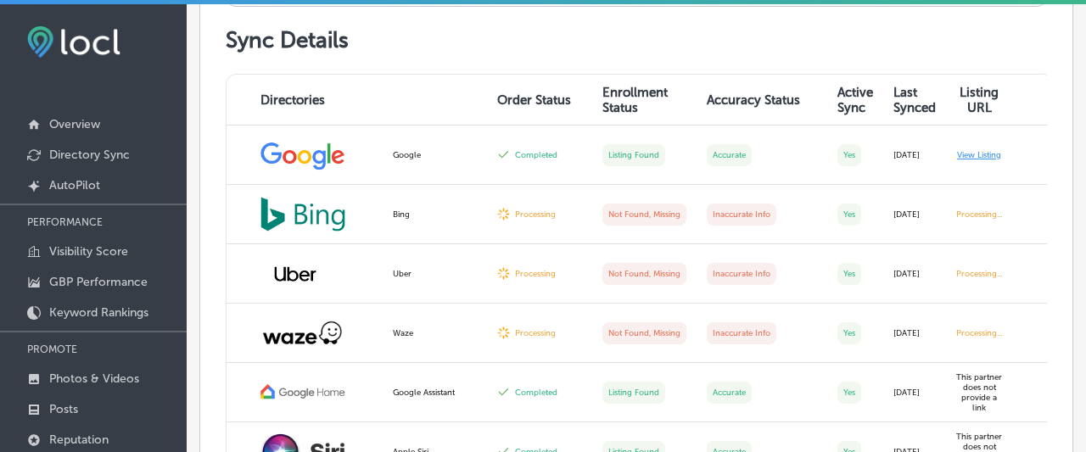
scroll to position [597, 0]
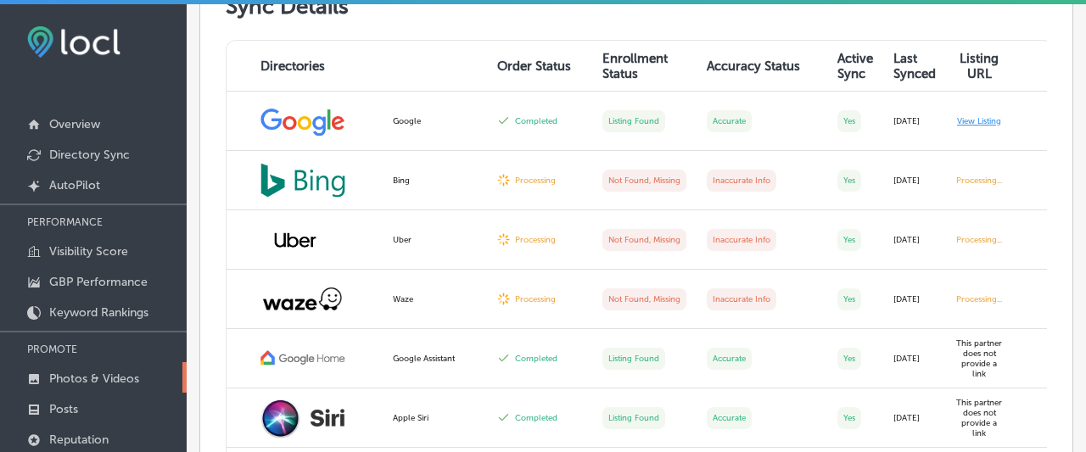
click at [126, 370] on link "Photos & Videos" at bounding box center [93, 377] width 187 height 31
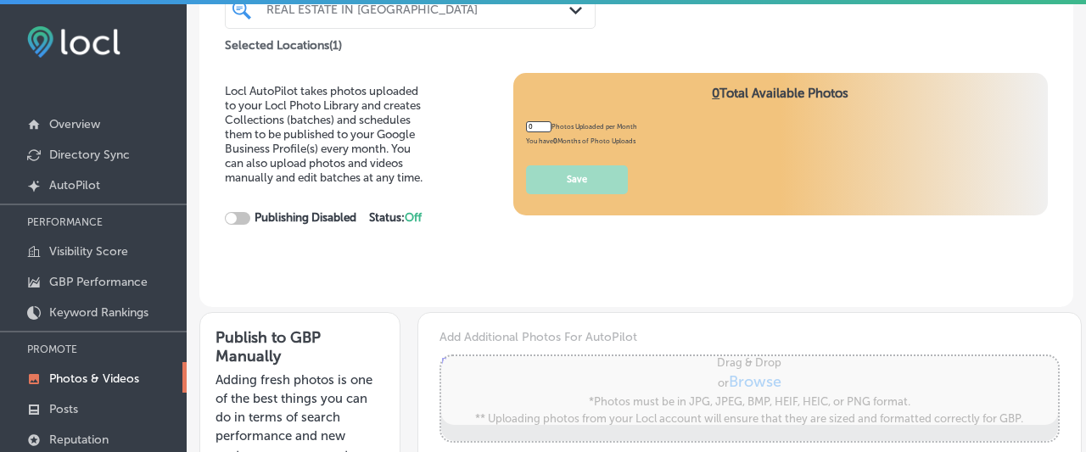
scroll to position [75, 0]
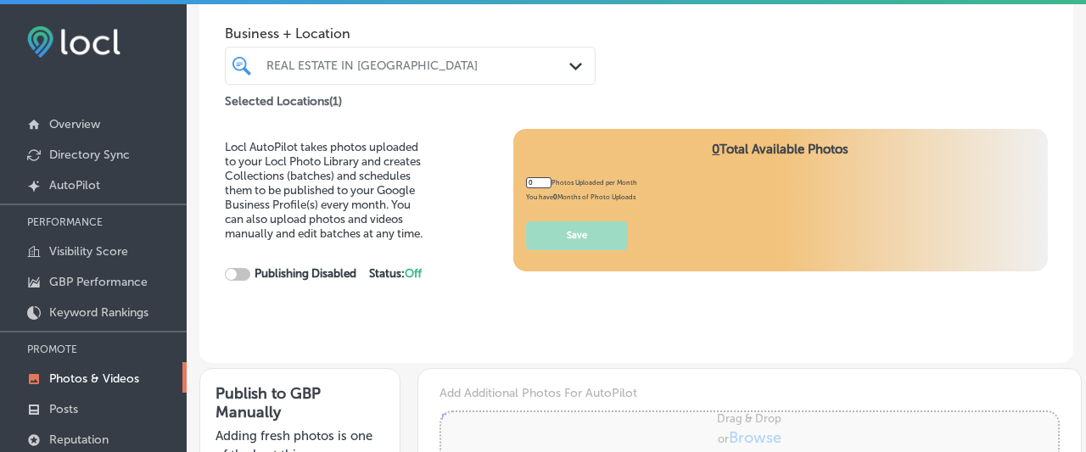
type input "5"
checkbox input "true"
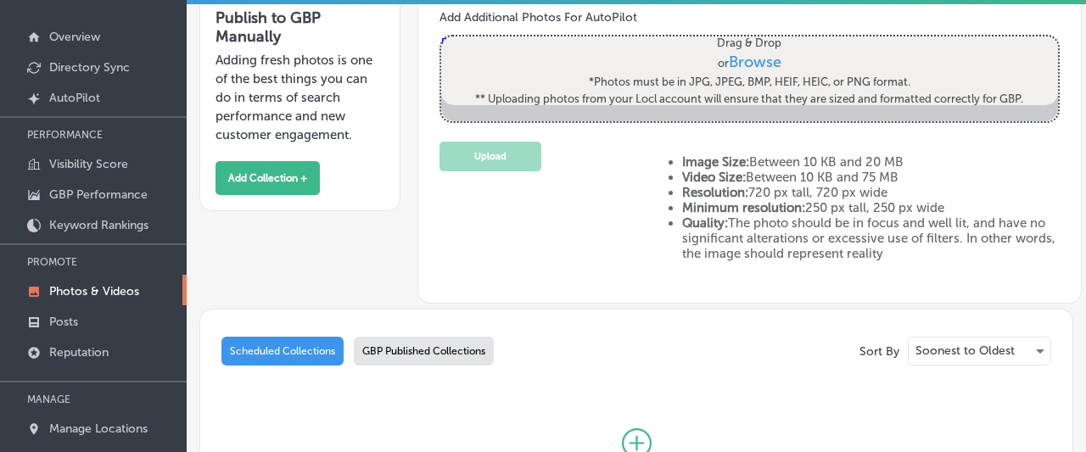
scroll to position [88, 0]
click at [763, 52] on span "Browse" at bounding box center [755, 61] width 53 height 19
click at [763, 41] on input "Drag & Drop or Browse *Photos must be in JPG, JPEG, BMP, HEIF, HEIC, or PNG for…" at bounding box center [749, 38] width 617 height 5
type input "C:\fakepath\REAL_ESTATE_IN_PARK_CITY.jpg"
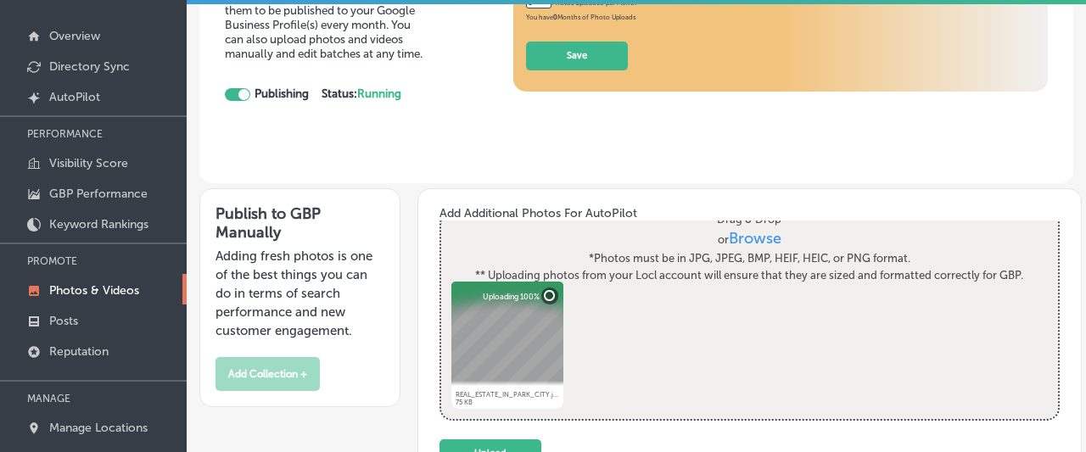
scroll to position [143, 0]
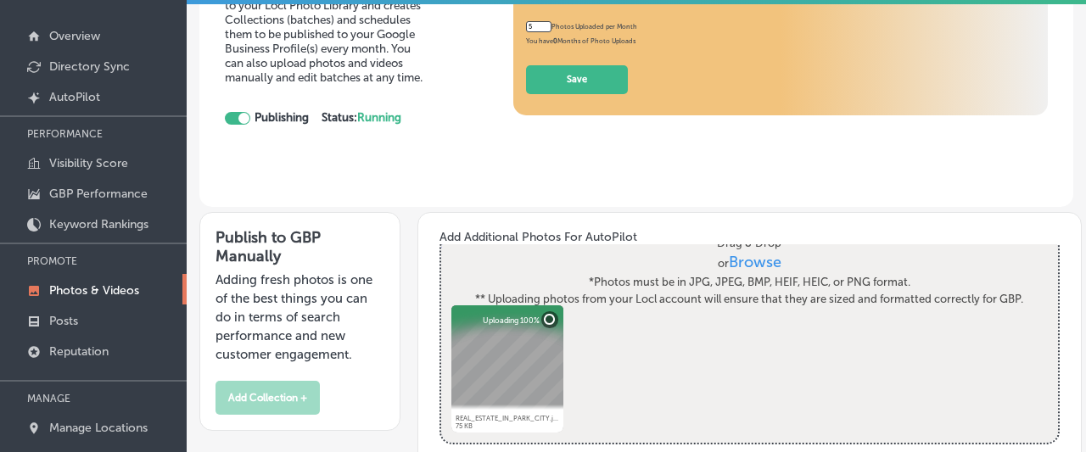
drag, startPoint x: 915, startPoint y: 283, endPoint x: 735, endPoint y: 272, distance: 180.2
click at [746, 272] on label "Drag & Drop or Browse *Photos must be in JPG, JPEG, BMP, HEIF, HEIC, or PNG for…" at bounding box center [749, 271] width 559 height 84
drag, startPoint x: 690, startPoint y: 279, endPoint x: 776, endPoint y: 288, distance: 87.0
click at [776, 288] on label "Drag & Drop or Browse *Photos must be in JPG, JPEG, BMP, HEIF, HEIC, or PNG for…" at bounding box center [749, 271] width 559 height 84
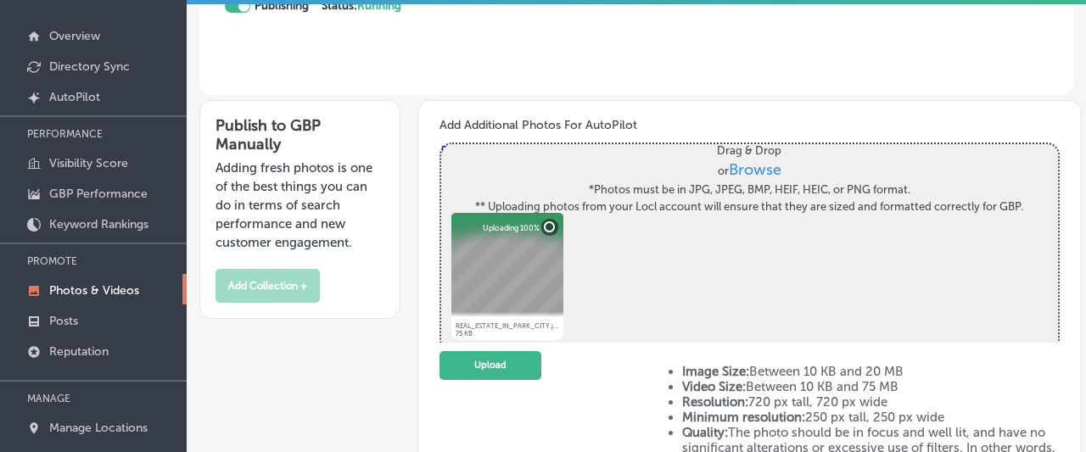
scroll to position [367, 0]
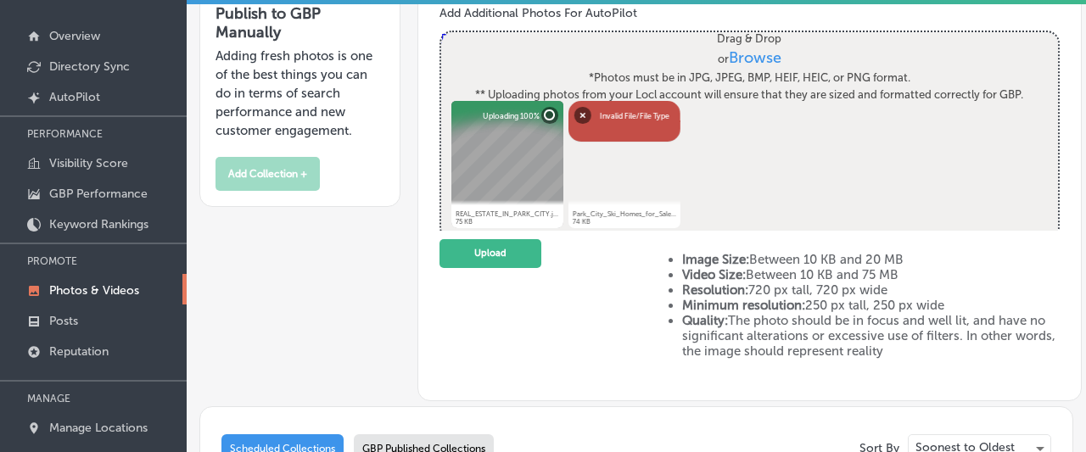
drag, startPoint x: 688, startPoint y: 72, endPoint x: 733, endPoint y: 79, distance: 45.5
click at [733, 79] on label "Drag & Drop or Browse *Photos must be in JPG, JPEG, BMP, HEIF, HEIC, or PNG for…" at bounding box center [749, 67] width 559 height 84
click at [579, 110] on button "Remove" at bounding box center [582, 115] width 17 height 17
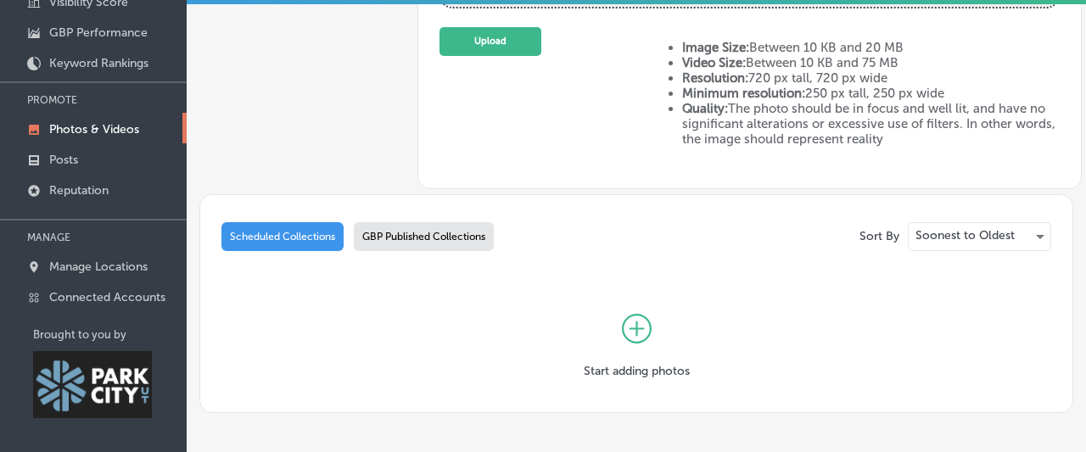
scroll to position [394, 0]
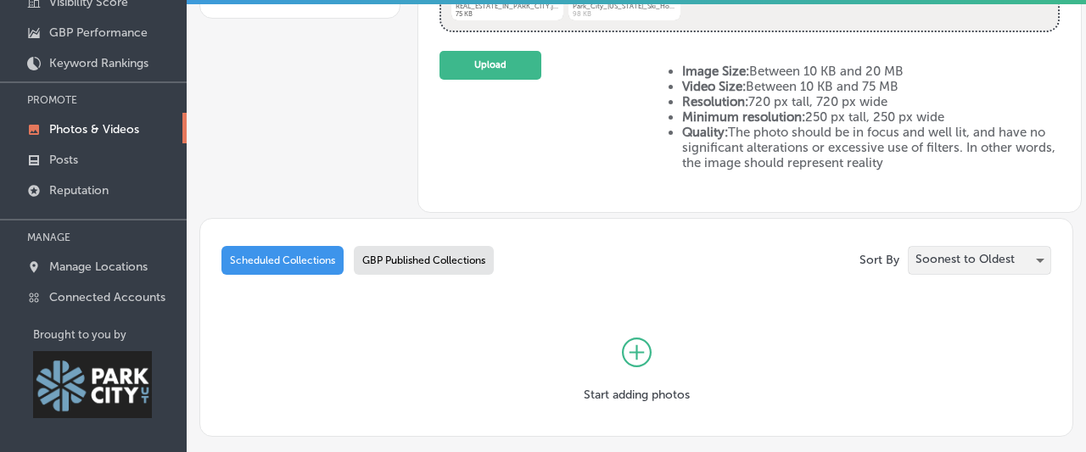
click at [947, 265] on p "Soonest to Oldest" at bounding box center [965, 260] width 99 height 12
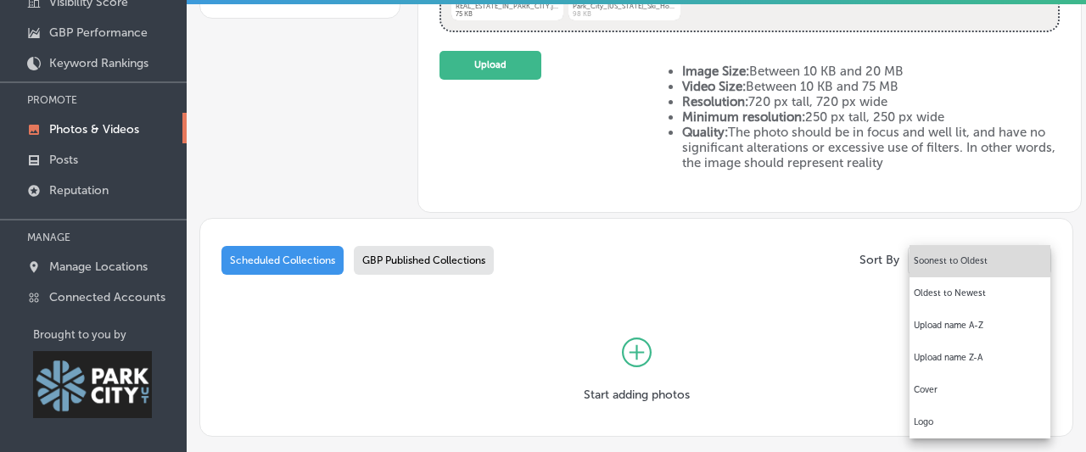
click at [288, 266] on div at bounding box center [543, 226] width 1086 height 452
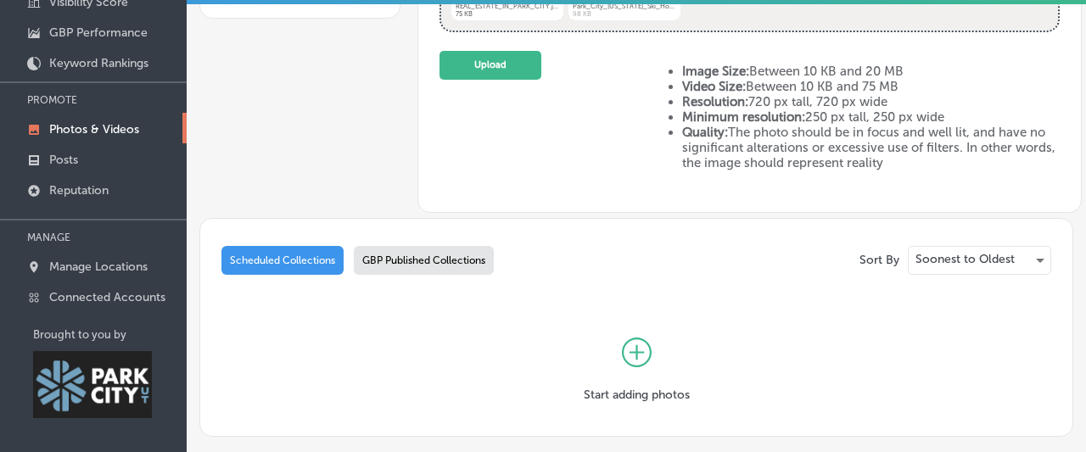
click at [295, 259] on div "Scheduled Collections" at bounding box center [282, 260] width 122 height 29
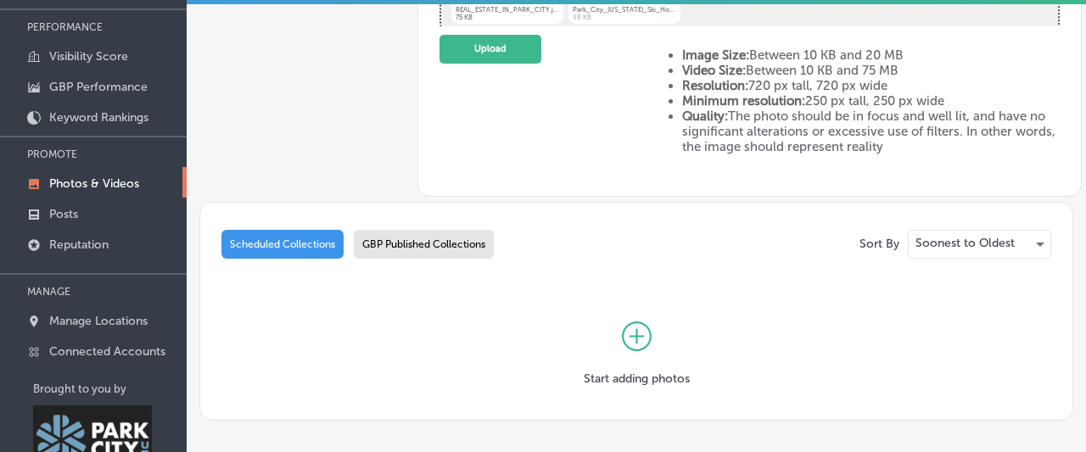
scroll to position [249, 0]
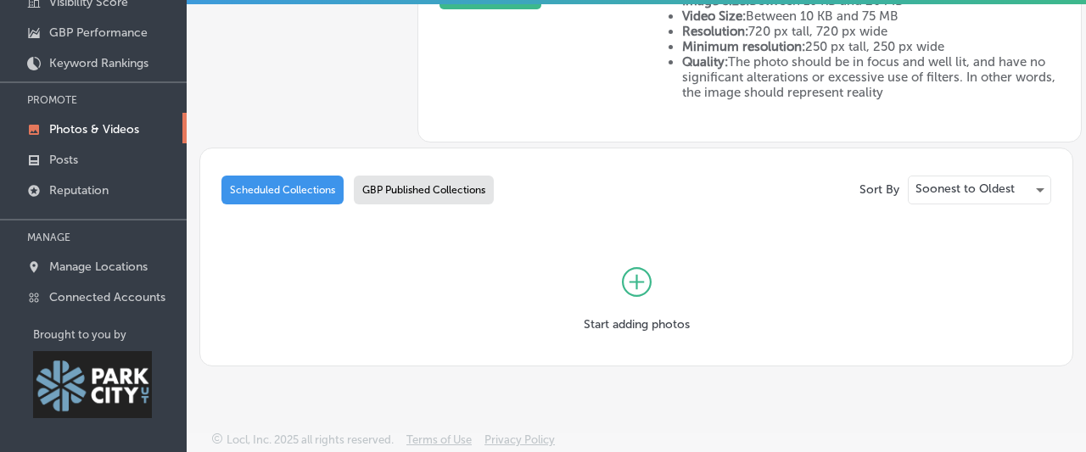
click at [627, 273] on icon at bounding box center [637, 282] width 30 height 30
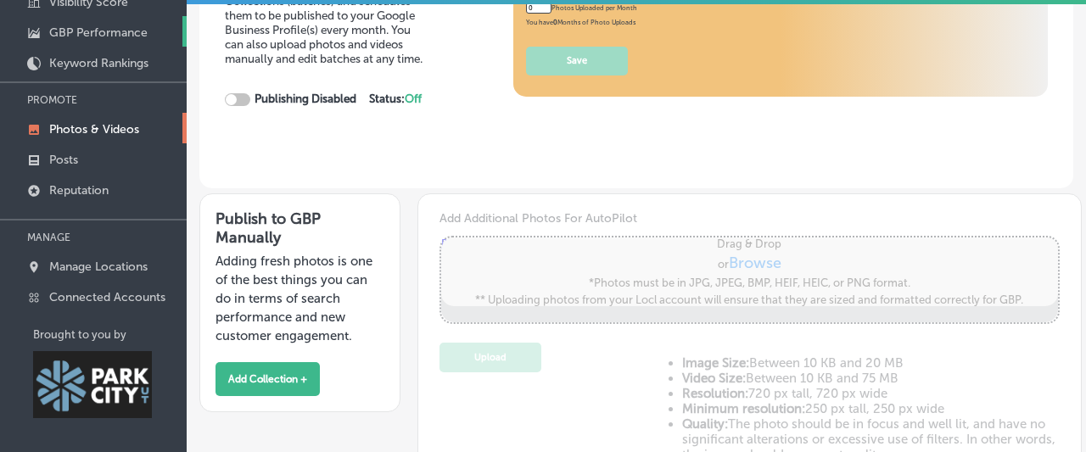
type input "0"
checkbox input "true"
type input "5"
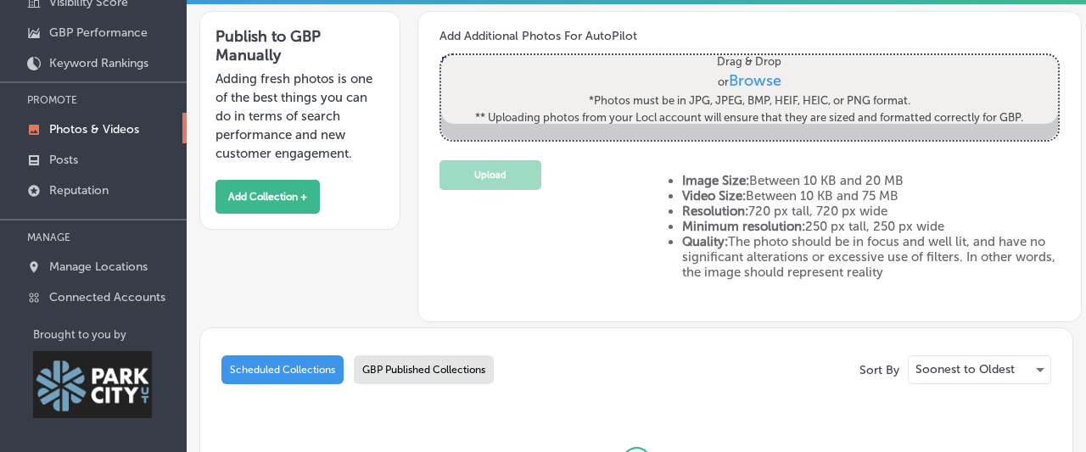
scroll to position [367, 0]
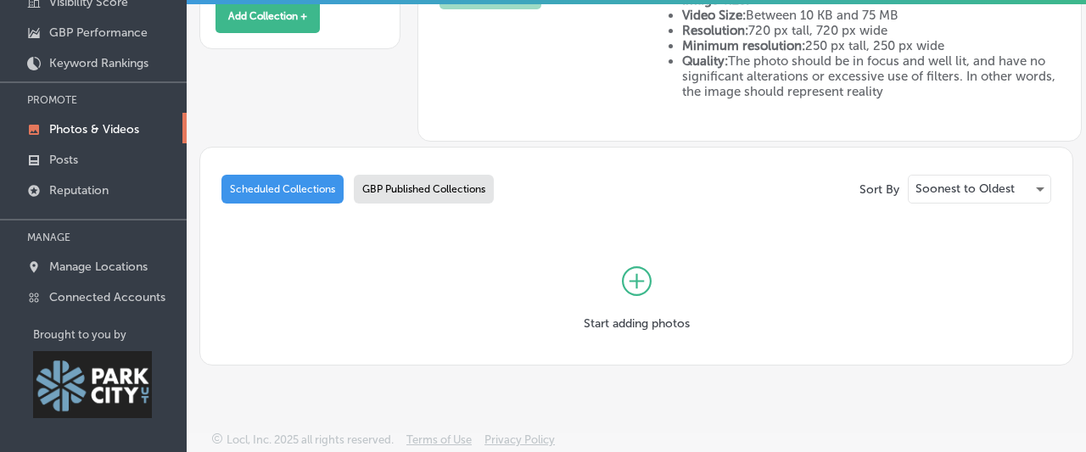
click at [284, 189] on div "Scheduled Collections" at bounding box center [282, 189] width 122 height 29
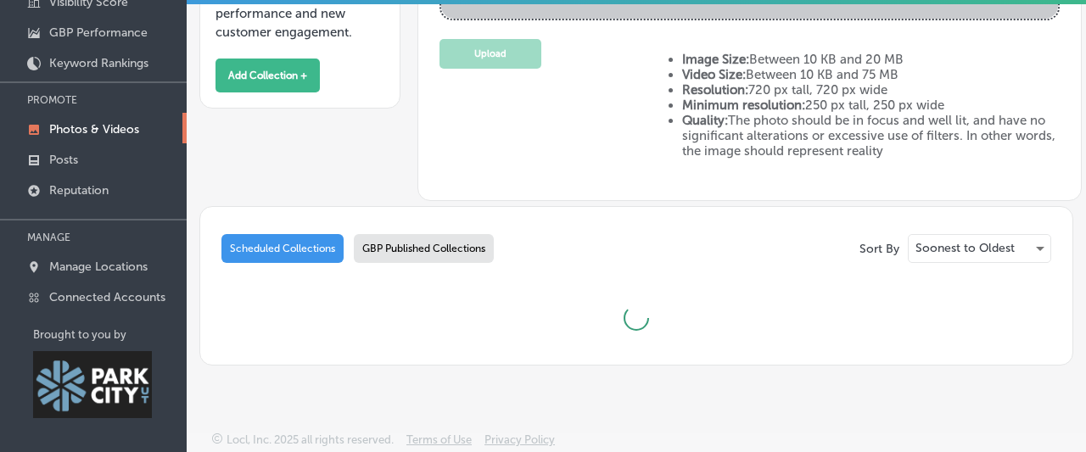
scroll to position [308, 0]
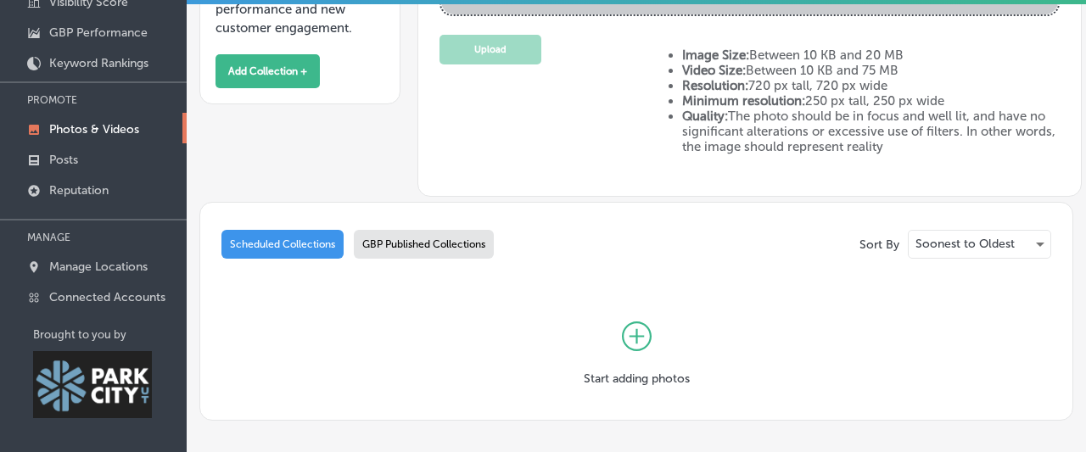
click at [641, 335] on icon at bounding box center [637, 337] width 30 height 30
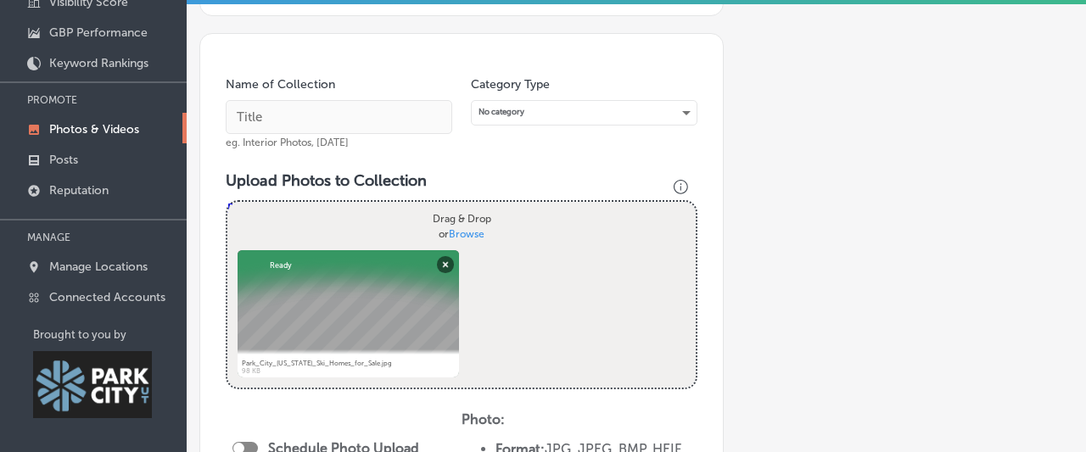
scroll to position [149, 0]
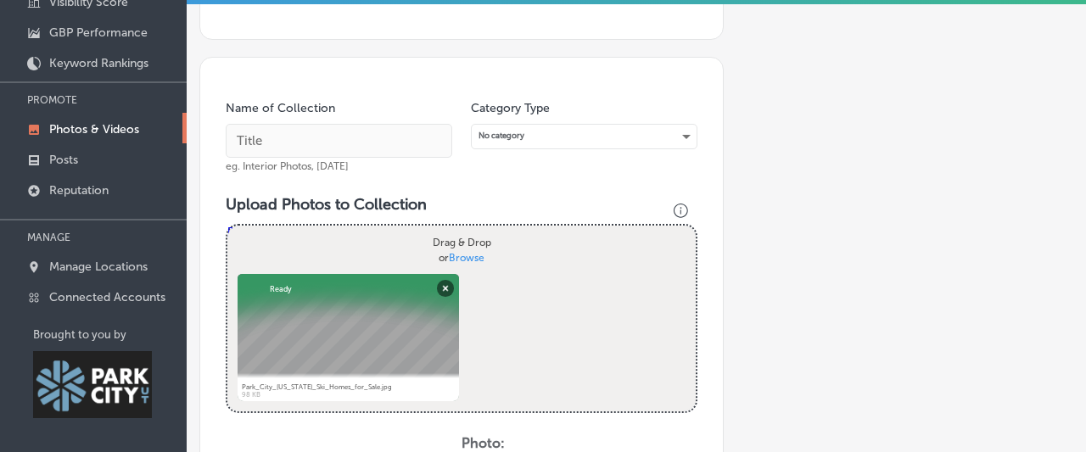
click at [585, 139] on div "No category" at bounding box center [584, 136] width 225 height 23
click at [585, 137] on div "No category" at bounding box center [584, 136] width 225 height 23
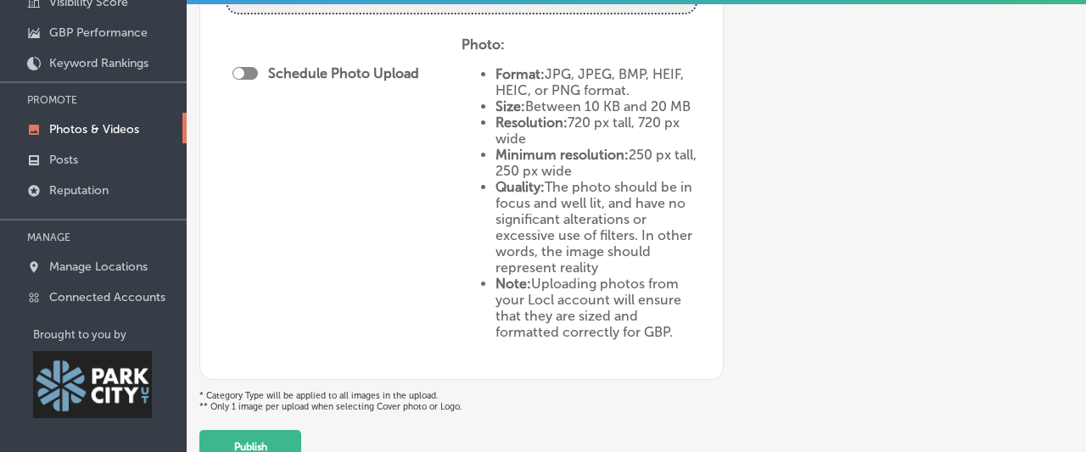
scroll to position [410, 0]
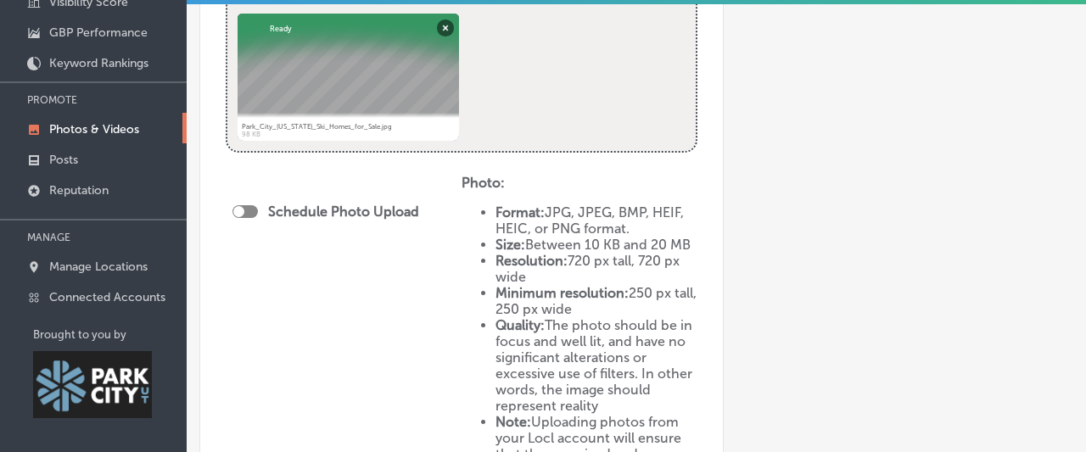
click at [244, 205] on div at bounding box center [244, 211] width 25 height 13
checkbox input "true"
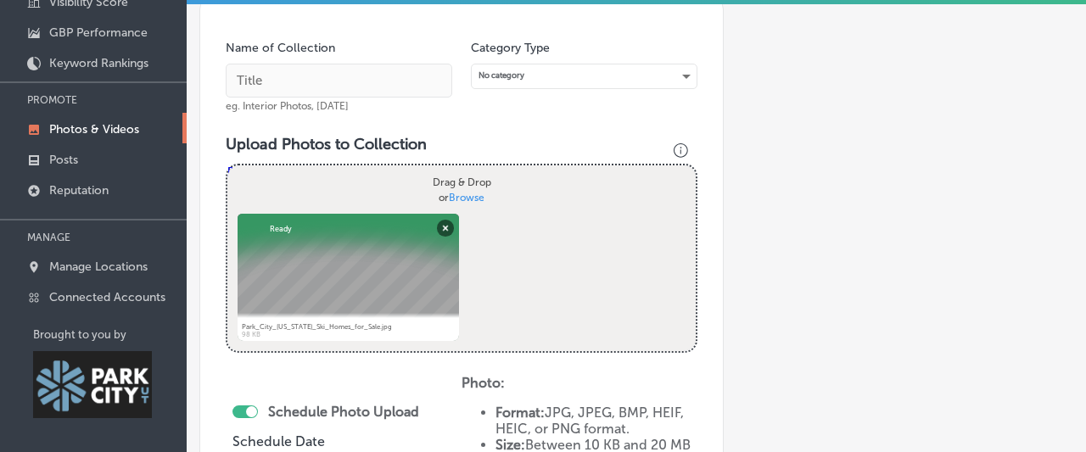
scroll to position [186, 0]
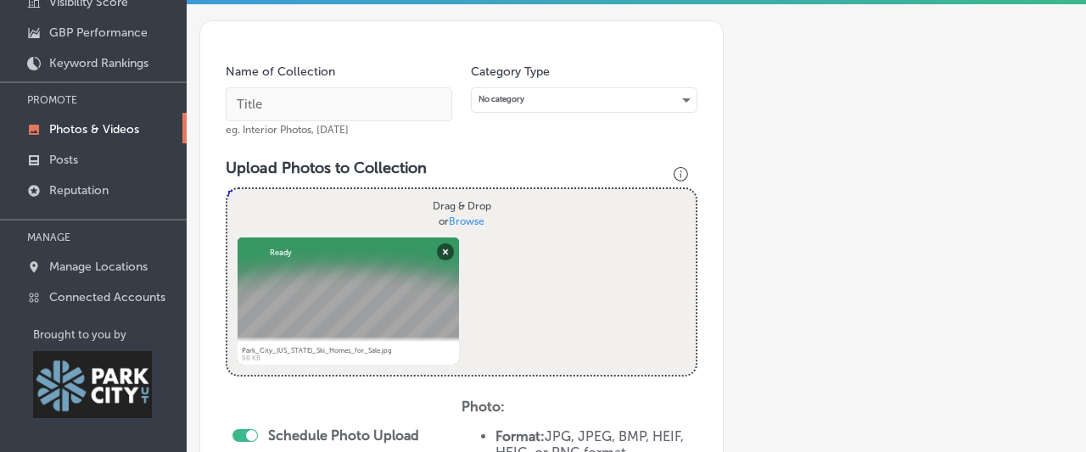
click at [527, 91] on div "No category" at bounding box center [584, 99] width 225 height 23
click at [524, 94] on div "No category" at bounding box center [584, 99] width 225 height 23
click at [512, 98] on div "No category" at bounding box center [584, 99] width 225 height 23
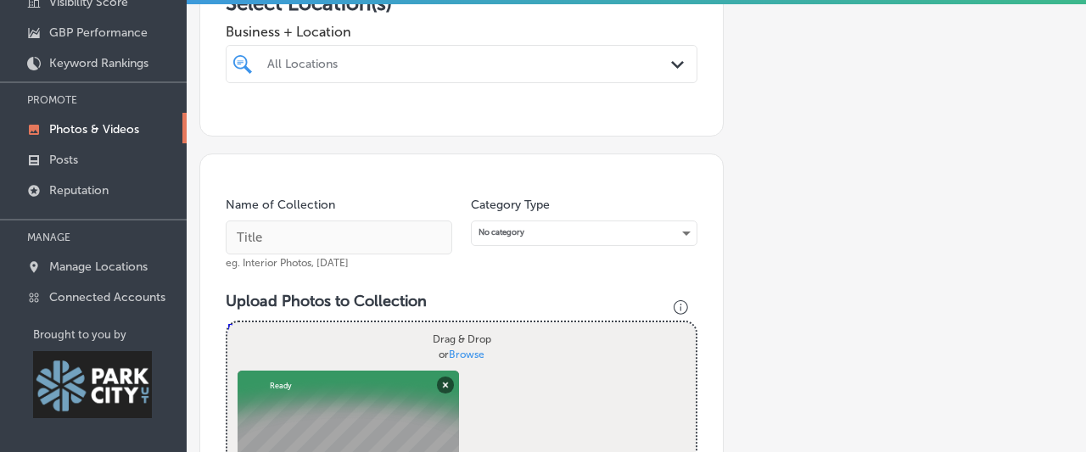
scroll to position [36, 0]
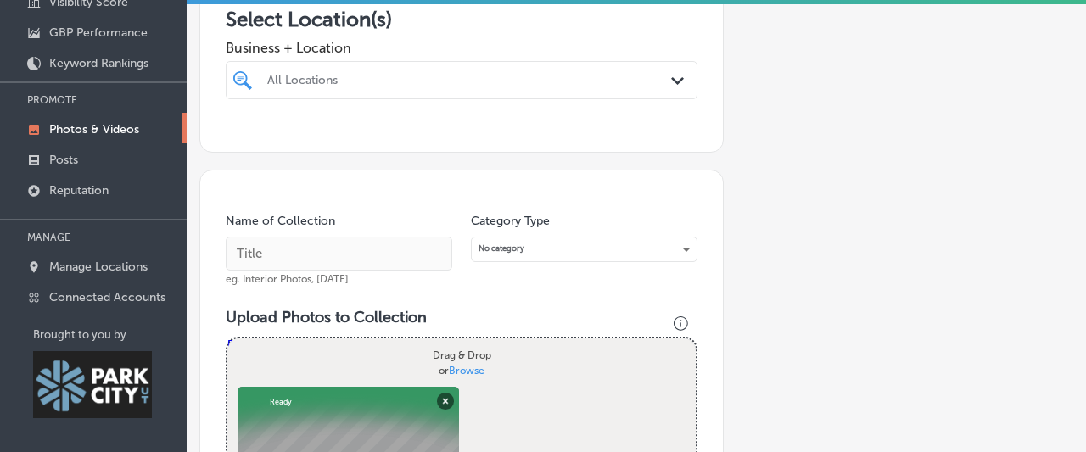
click at [401, 76] on div "All Locations" at bounding box center [470, 80] width 406 height 14
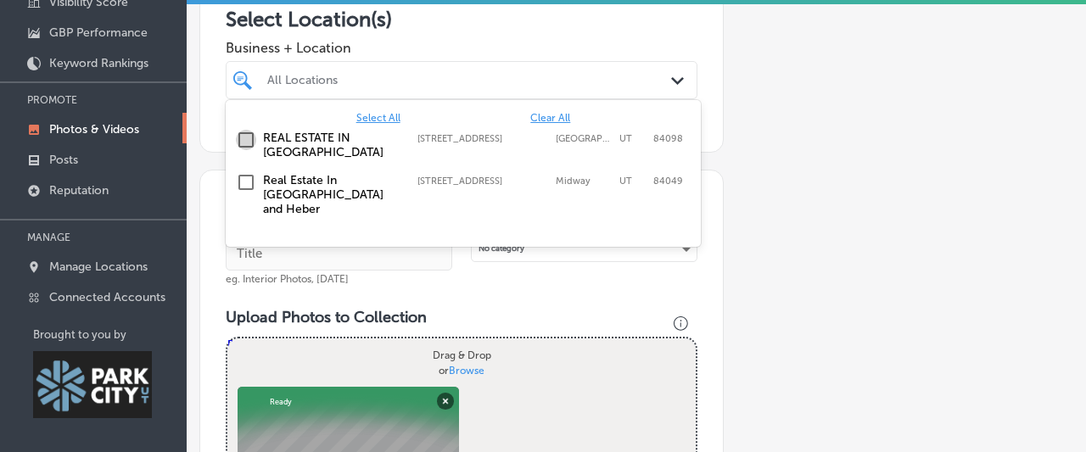
click at [237, 135] on input "checkbox" at bounding box center [246, 140] width 20 height 20
click at [773, 152] on div "Add a Collection Which Type of Image or Video Would You Like to Upload? Photo C…" at bounding box center [636, 392] width 874 height 1161
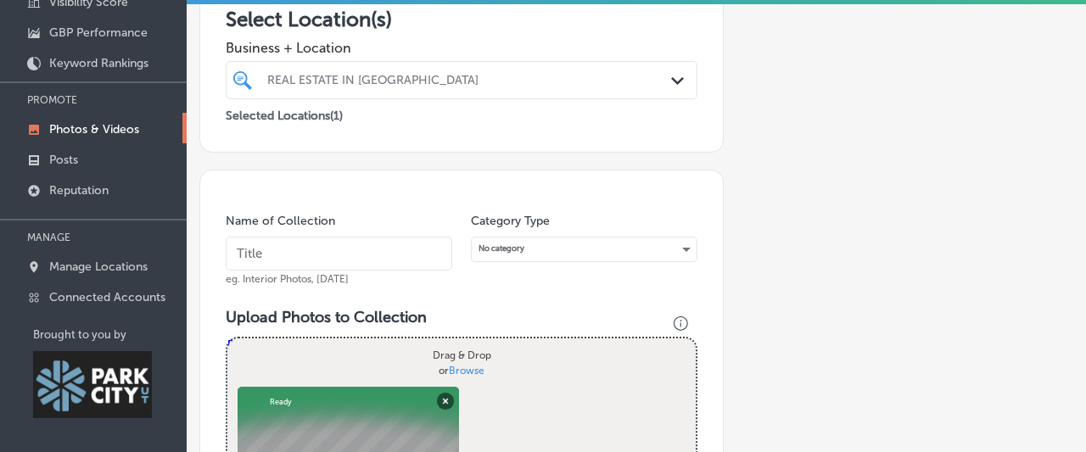
click at [330, 249] on input "text" at bounding box center [339, 254] width 227 height 34
type input "Park City Ski Homes for Sale"
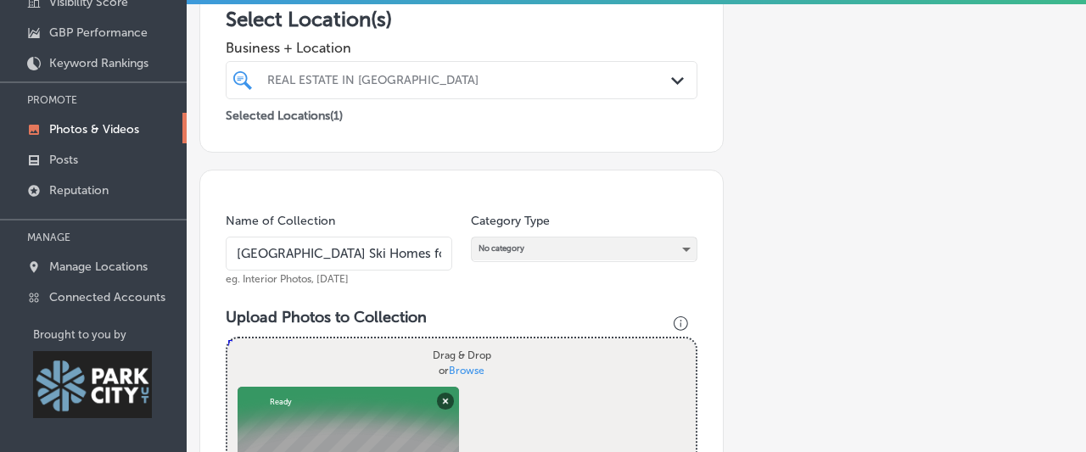
click at [522, 252] on div "No category" at bounding box center [584, 249] width 225 height 23
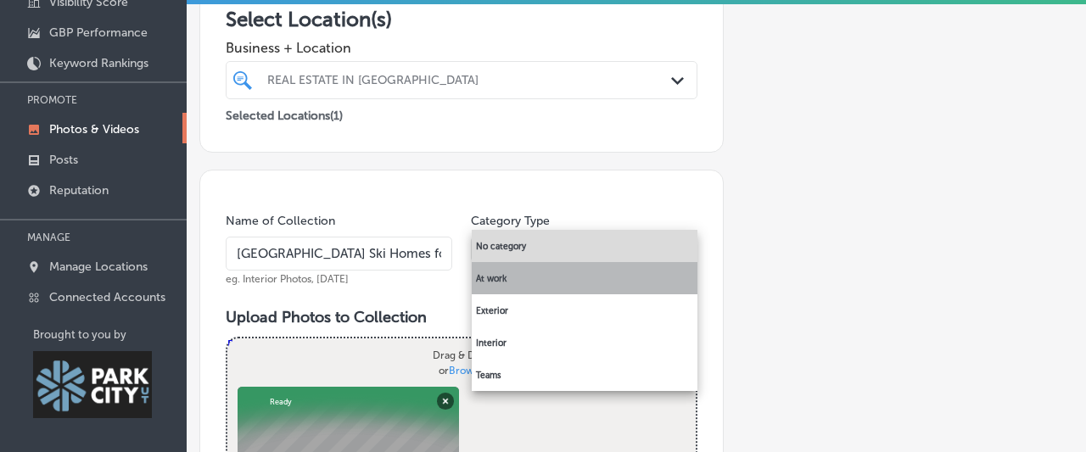
click at [536, 286] on li "At work" at bounding box center [585, 278] width 226 height 32
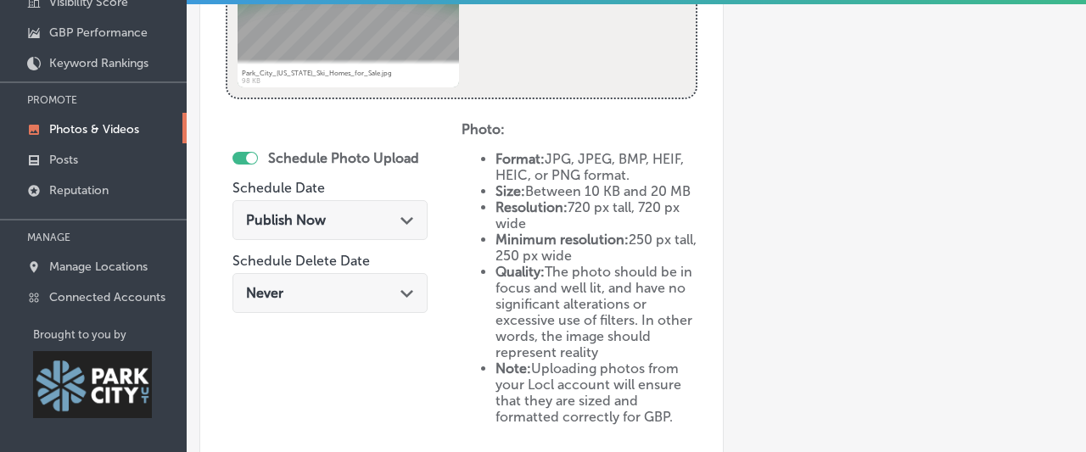
scroll to position [634, 0]
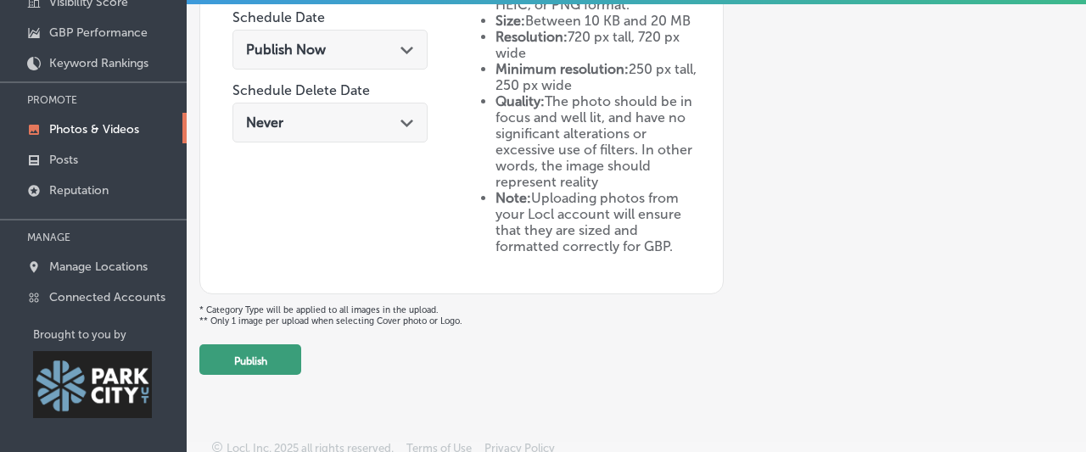
click at [240, 353] on button "Publish" at bounding box center [250, 359] width 102 height 31
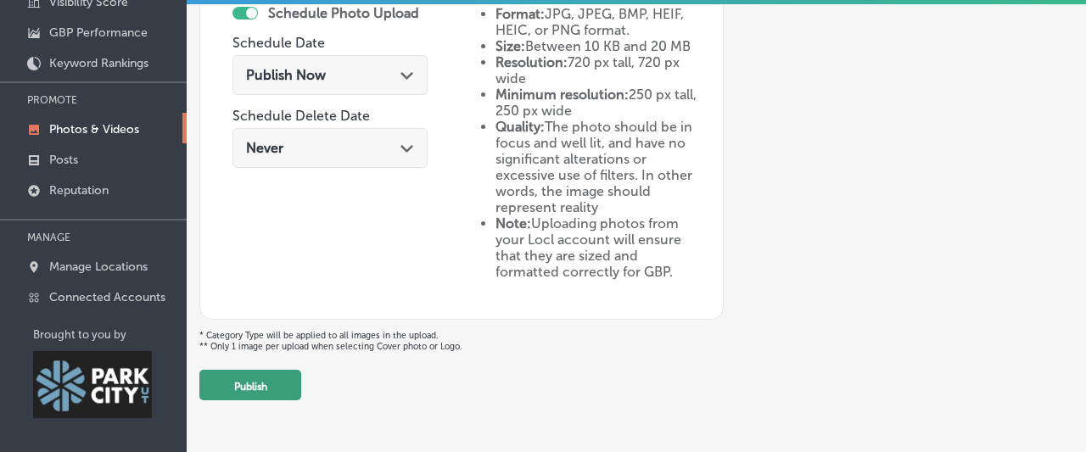
scroll to position [470, 0]
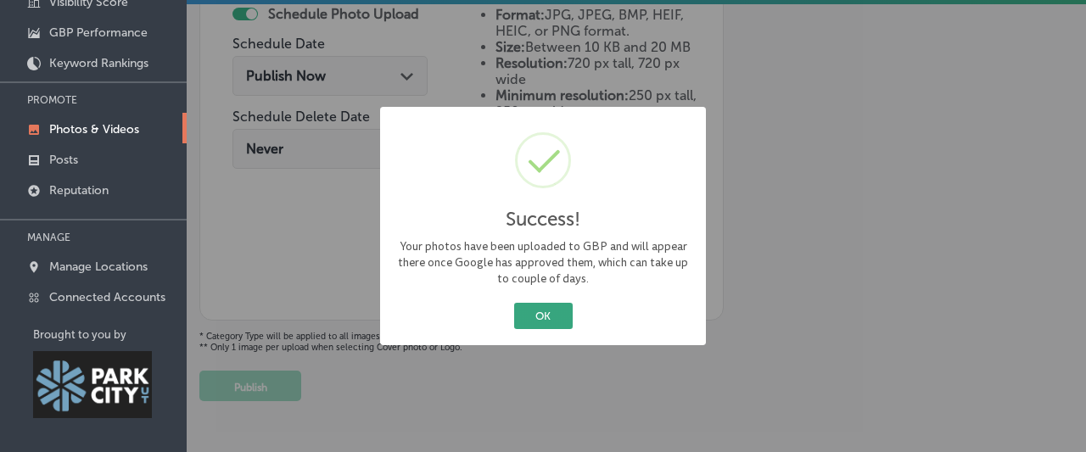
click at [552, 311] on button "OK" at bounding box center [543, 316] width 59 height 26
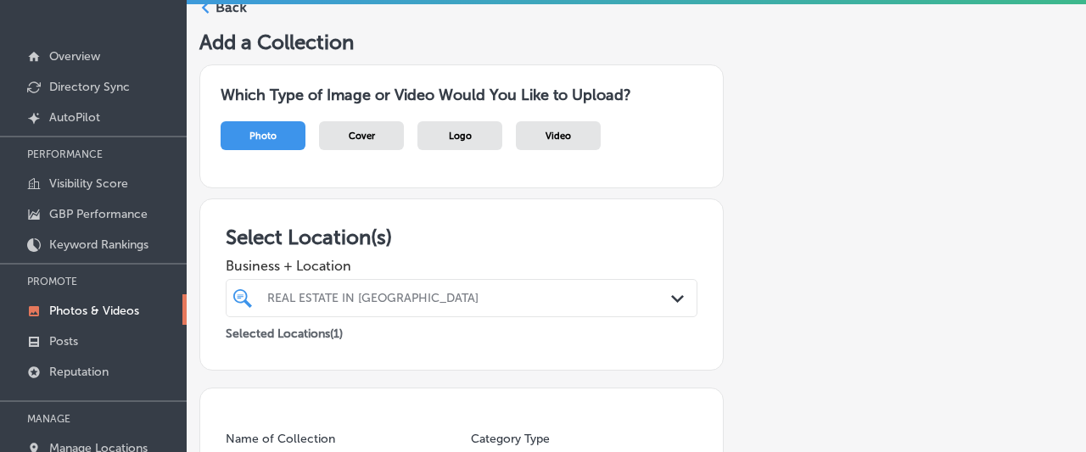
scroll to position [0, 0]
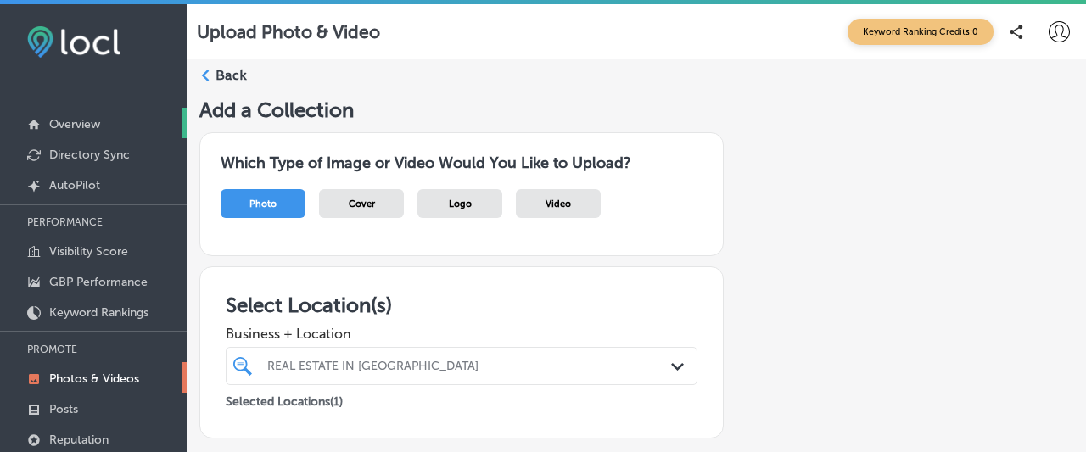
click at [92, 120] on p "Overview" at bounding box center [74, 124] width 51 height 14
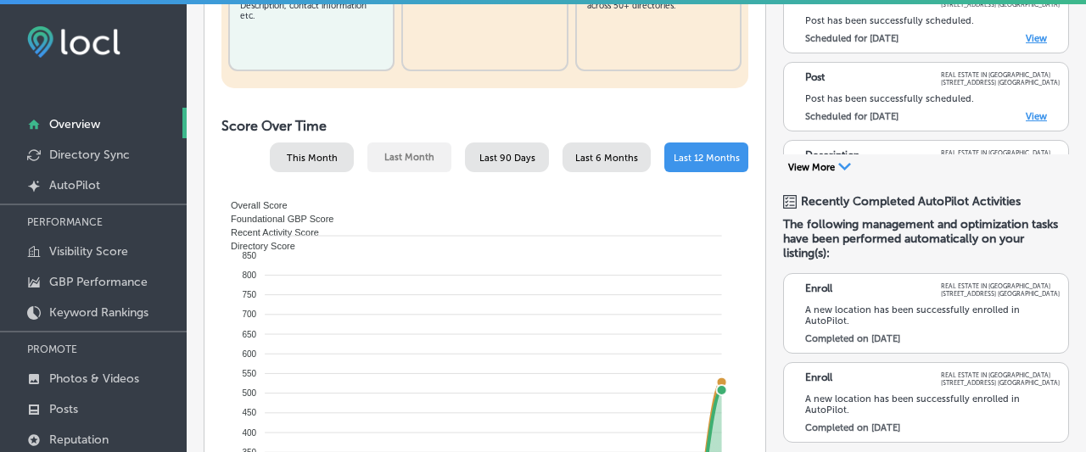
scroll to position [572, 0]
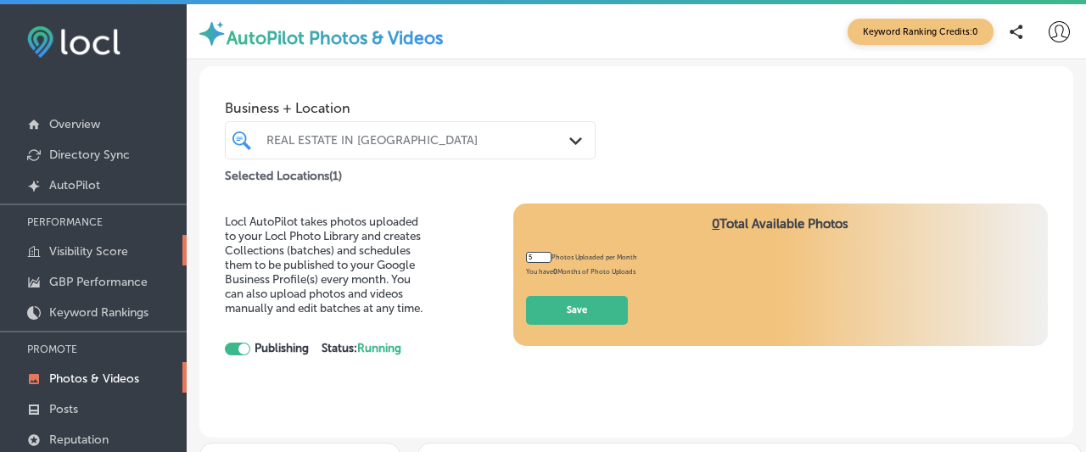
click at [114, 252] on p "Visibility Score" at bounding box center [88, 251] width 79 height 14
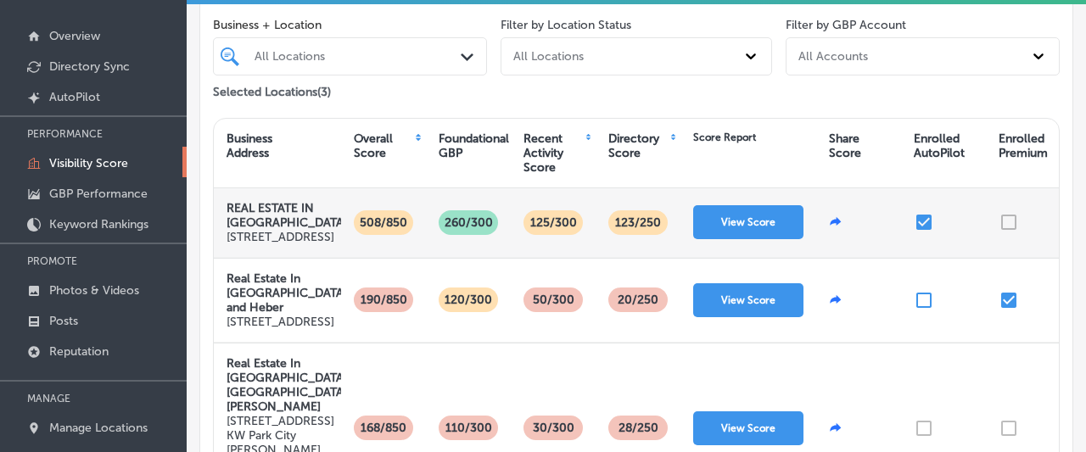
scroll to position [176, 0]
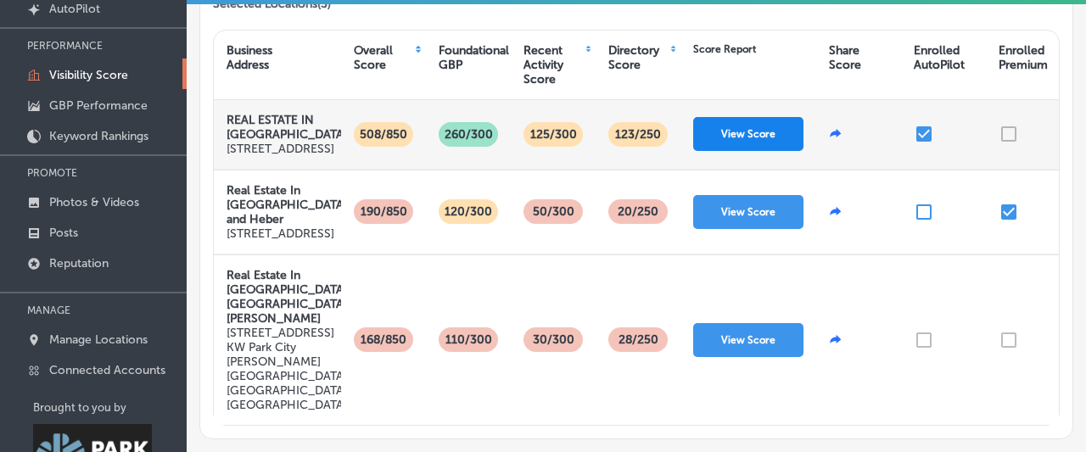
click at [732, 132] on button "View Score" at bounding box center [748, 134] width 110 height 34
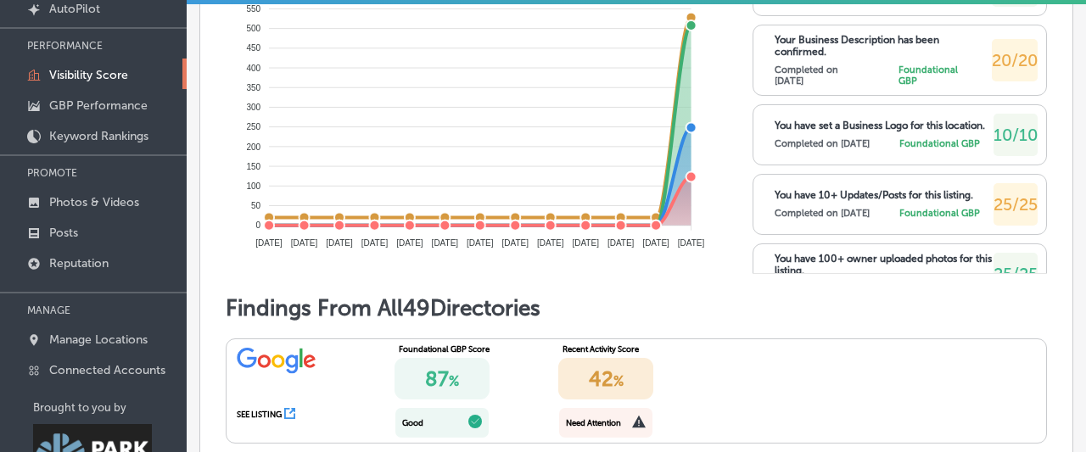
scroll to position [821, 0]
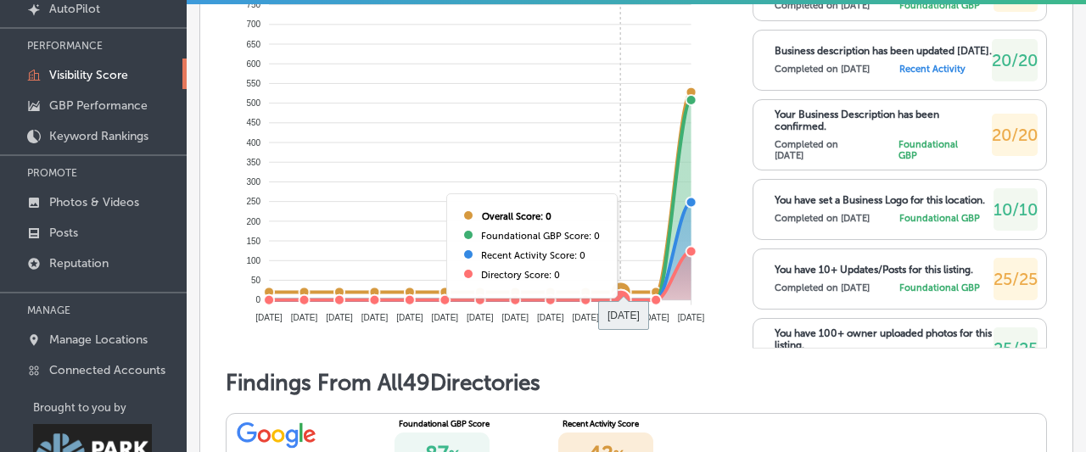
drag, startPoint x: 687, startPoint y: 332, endPoint x: 622, endPoint y: 328, distance: 65.4
click at [622, 328] on foreignobject "Overall Score Foundational GBP Score Recent Activity Score Directory Score" at bounding box center [472, 116] width 483 height 424
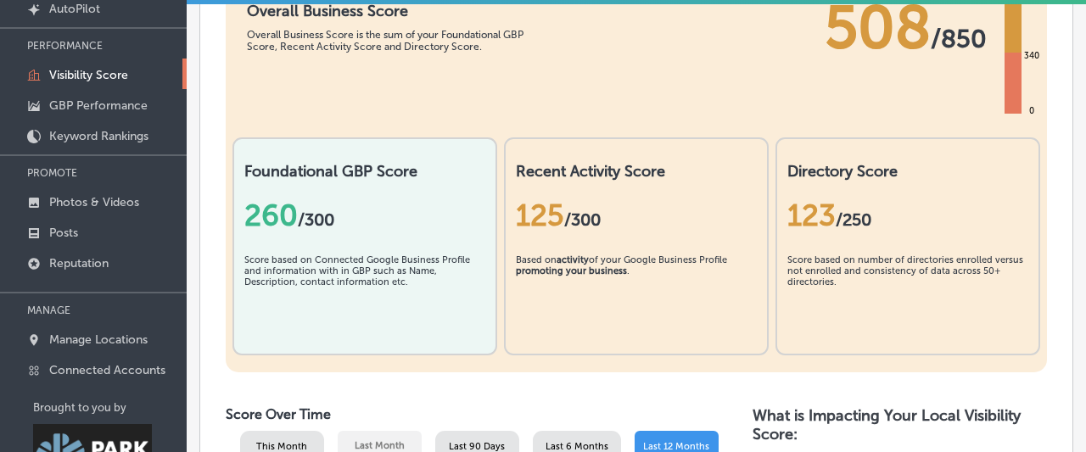
scroll to position [224, 0]
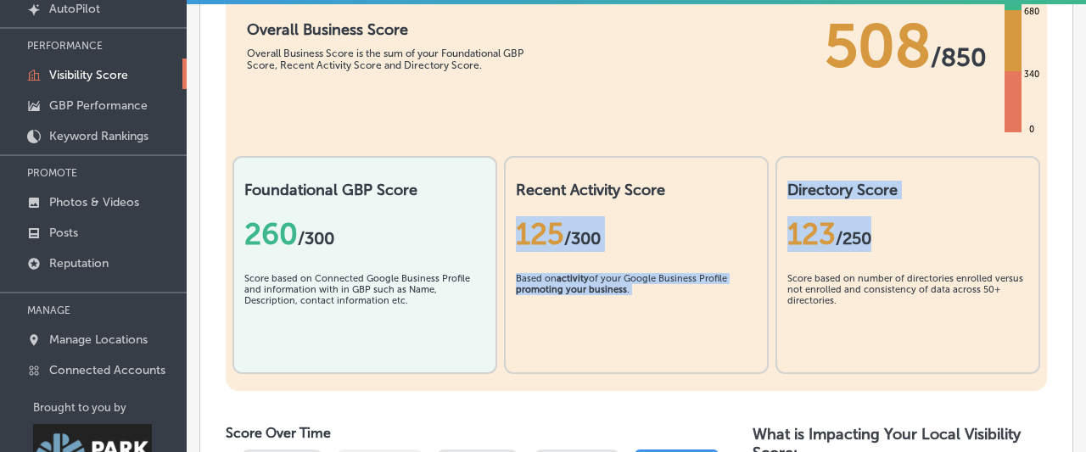
drag, startPoint x: 880, startPoint y: 287, endPoint x: 768, endPoint y: 242, distance: 120.7
click at [768, 242] on div "Foundational GBP Score 260 / 300 Score based on Connected Google Business Profi…" at bounding box center [636, 270] width 821 height 244
click at [824, 255] on div "123 /250" at bounding box center [907, 234] width 241 height 70
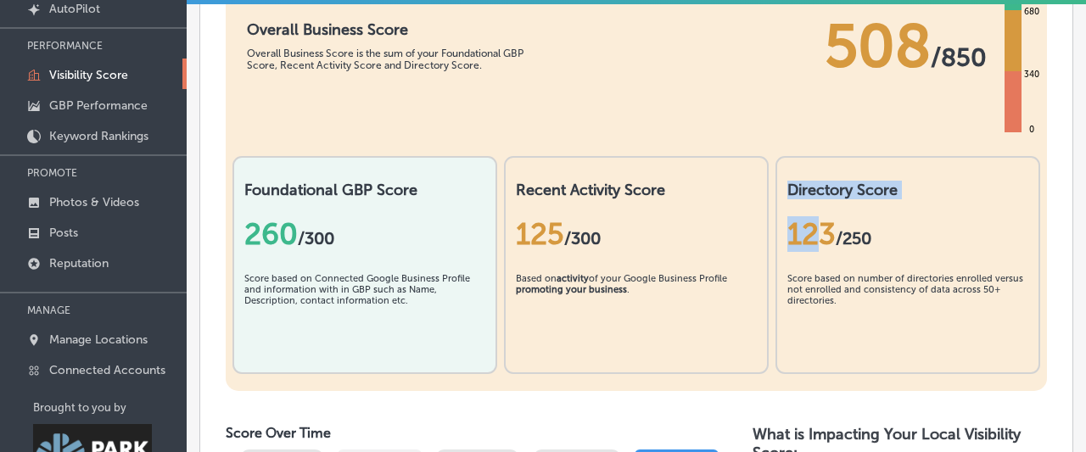
drag, startPoint x: 788, startPoint y: 240, endPoint x: 831, endPoint y: 282, distance: 59.4
click at [826, 270] on div "Directory Score 123 /250 Score based on number of directories enrolled versus n…" at bounding box center [908, 265] width 265 height 218
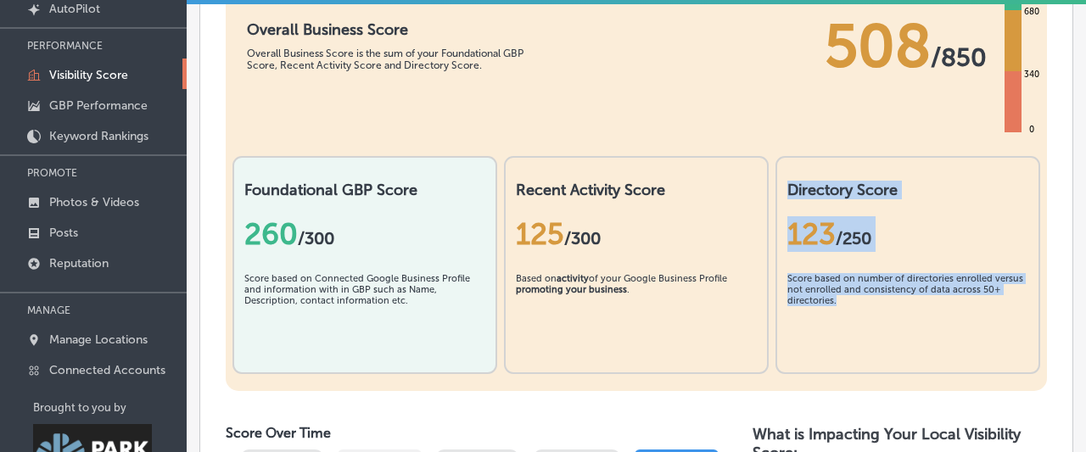
click at [851, 350] on div "Score based on number of directories enrolled versus not enrolled and consisten…" at bounding box center [907, 315] width 241 height 85
copy div "Directory Score 123 /250 Score based on number of directories enrolled versus n…"
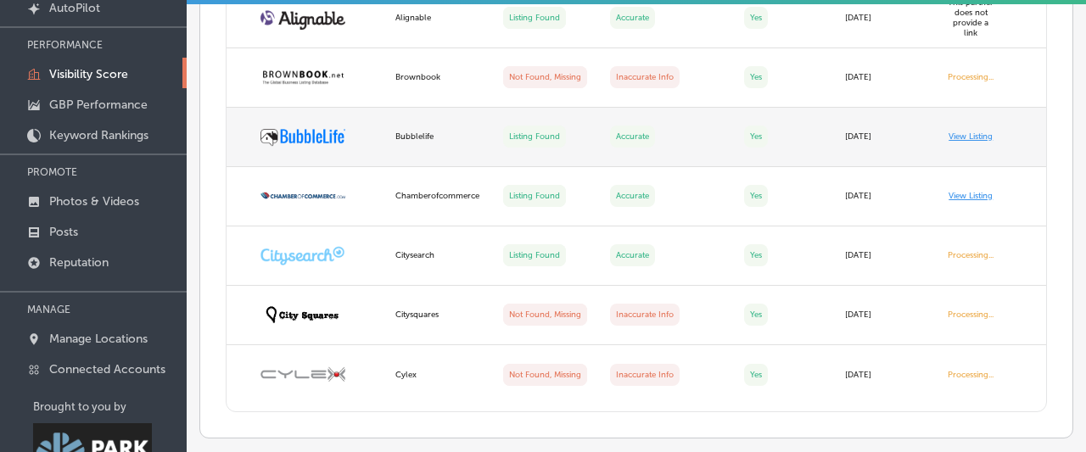
scroll to position [161, 0]
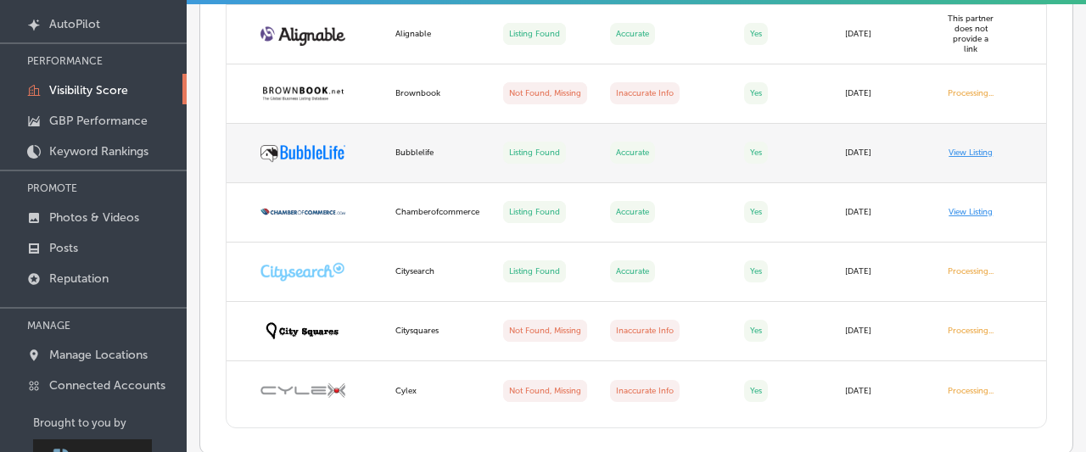
click at [970, 150] on link "View Listing" at bounding box center [971, 153] width 44 height 10
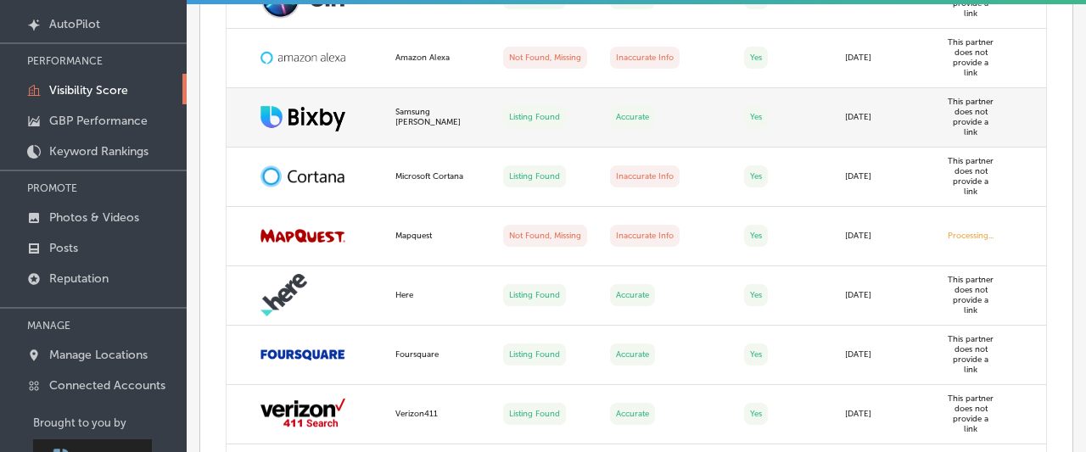
scroll to position [1671, 0]
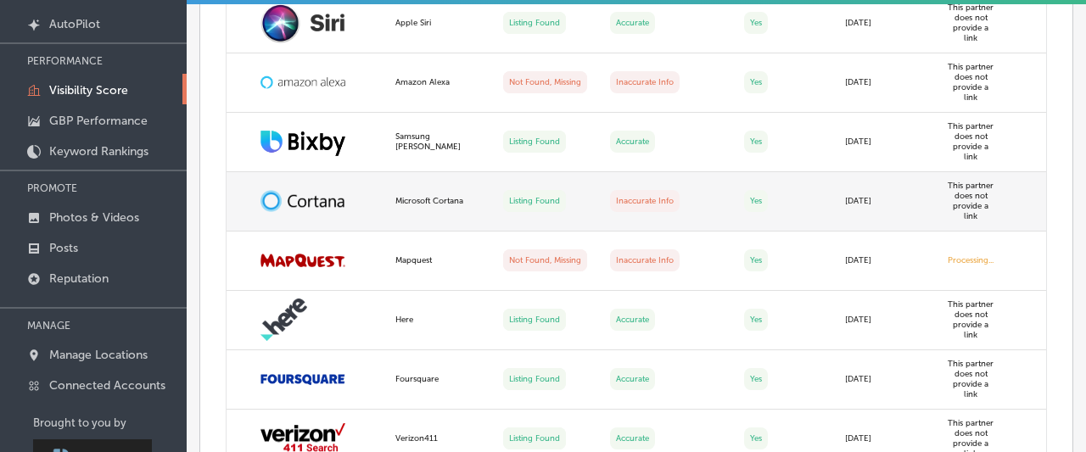
click at [627, 212] on label "Inaccurate Info" at bounding box center [645, 201] width 70 height 22
click at [309, 212] on img at bounding box center [302, 201] width 85 height 22
click at [982, 232] on td "This partner does not provide a link" at bounding box center [991, 201] width 109 height 59
click at [979, 232] on td "This partner does not provide a link" at bounding box center [991, 201] width 109 height 59
drag, startPoint x: 979, startPoint y: 269, endPoint x: 953, endPoint y: 263, distance: 27.0
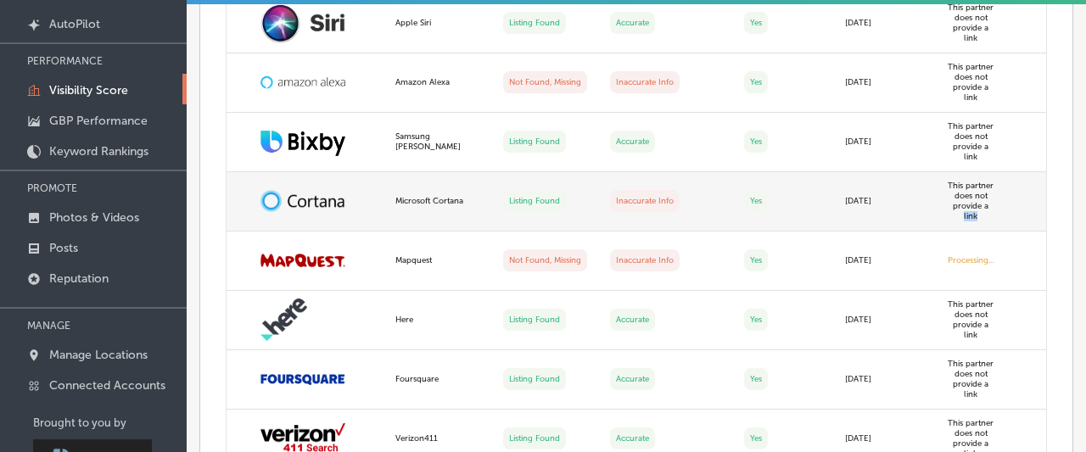
click at [953, 232] on td "This partner does not provide a link" at bounding box center [991, 201] width 109 height 59
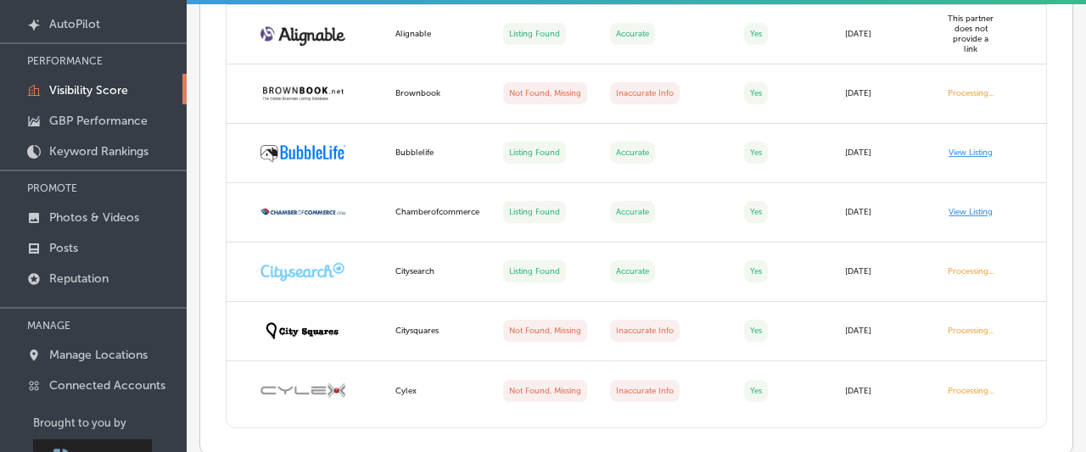
scroll to position [3911, 0]
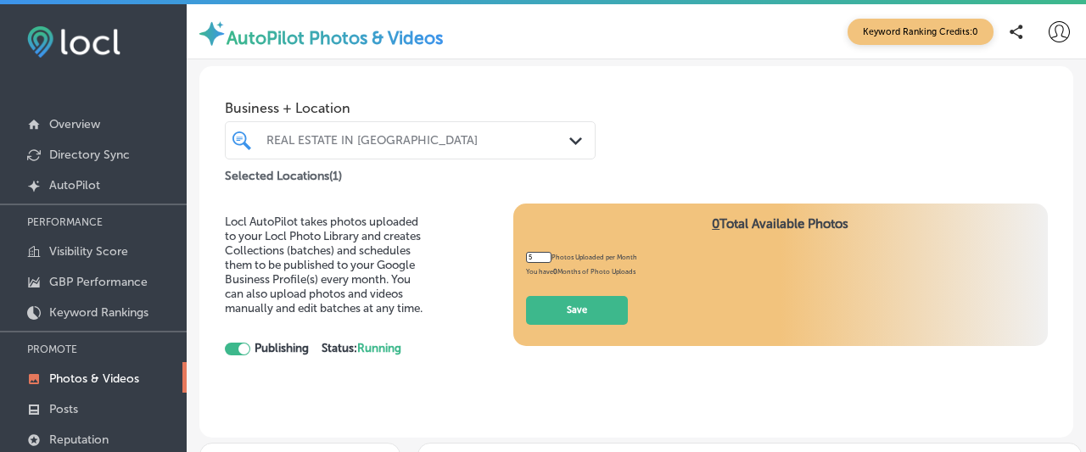
scroll to position [299, 0]
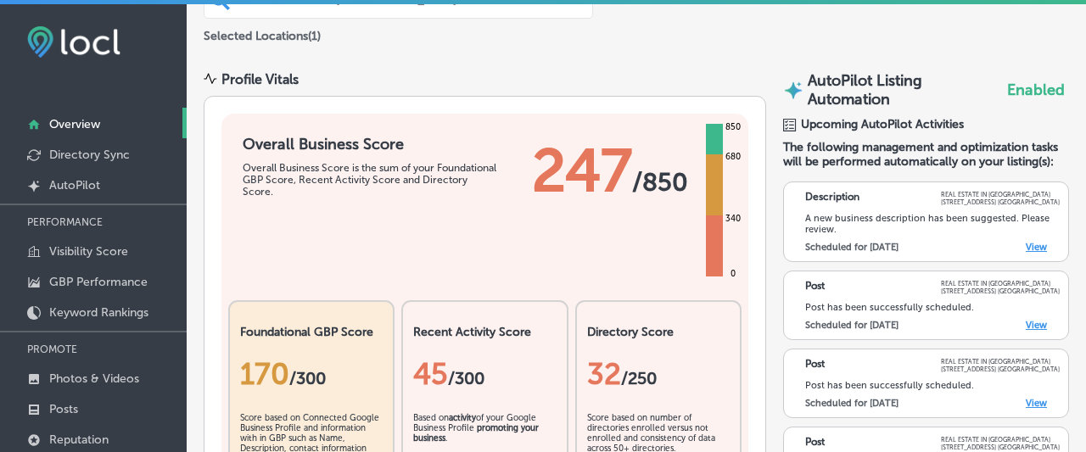
scroll to position [299, 0]
